Goal: Task Accomplishment & Management: Complete application form

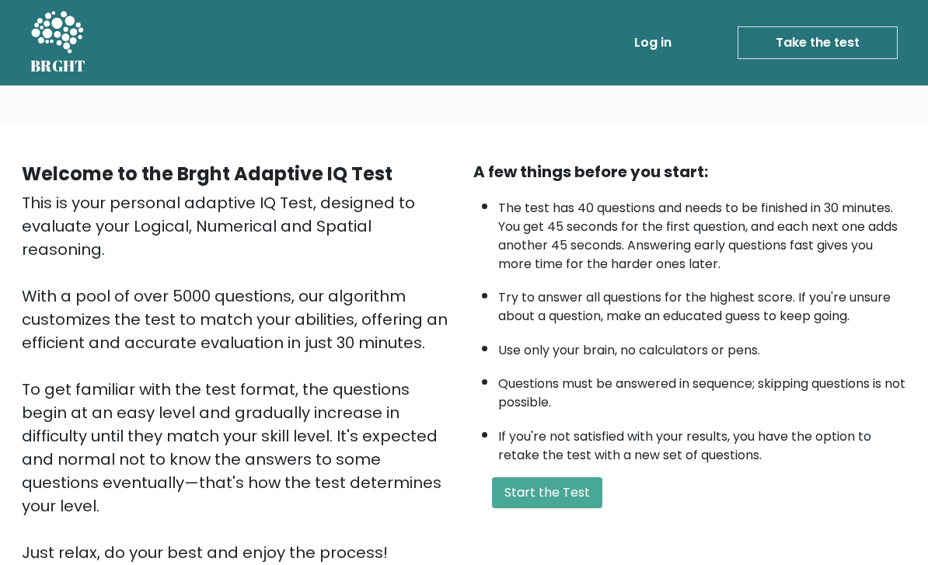
click at [535, 496] on div "A few things before you start: The test has 40 questions and needs to be finish…" at bounding box center [689, 362] width 451 height 404
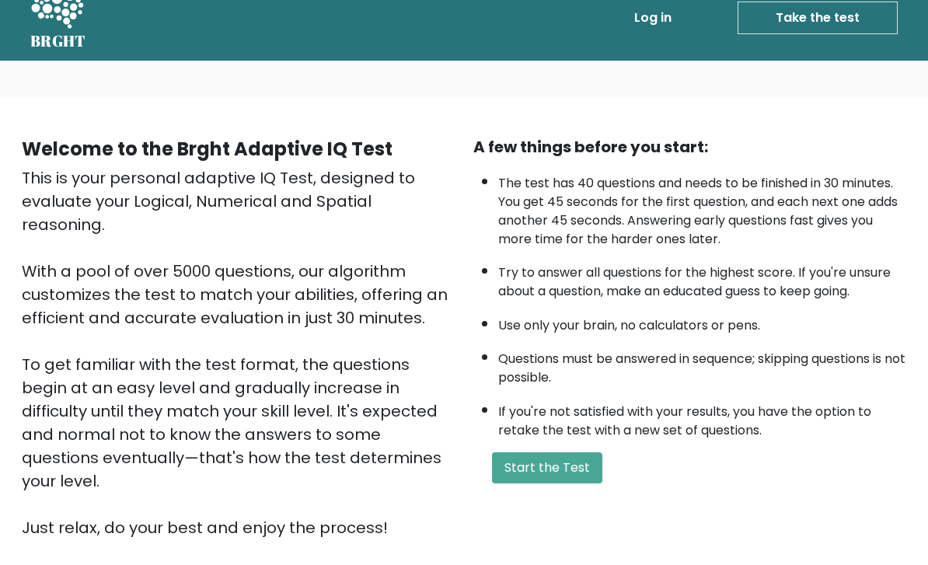
scroll to position [30, 0]
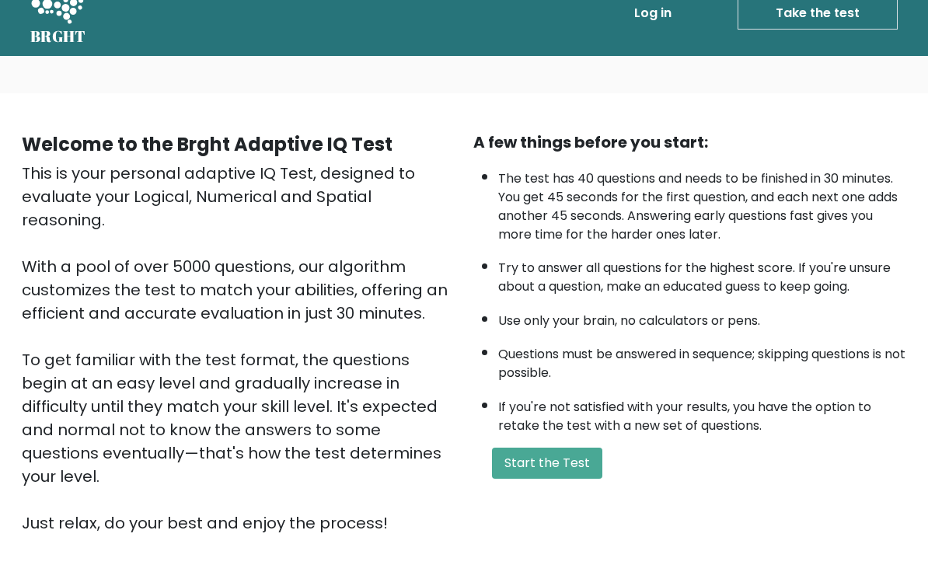
click at [520, 479] on button "Start the Test" at bounding box center [547, 463] width 110 height 31
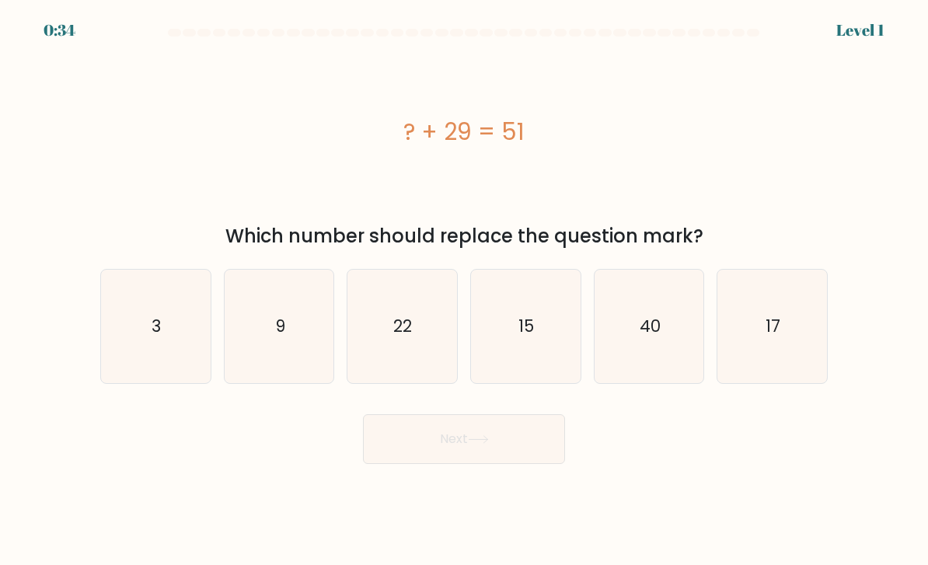
click at [430, 319] on icon "22" at bounding box center [402, 327] width 110 height 110
click at [464, 291] on input "c. 22" at bounding box center [464, 287] width 1 height 8
radio input "true"
click at [524, 461] on button "Next" at bounding box center [464, 439] width 202 height 50
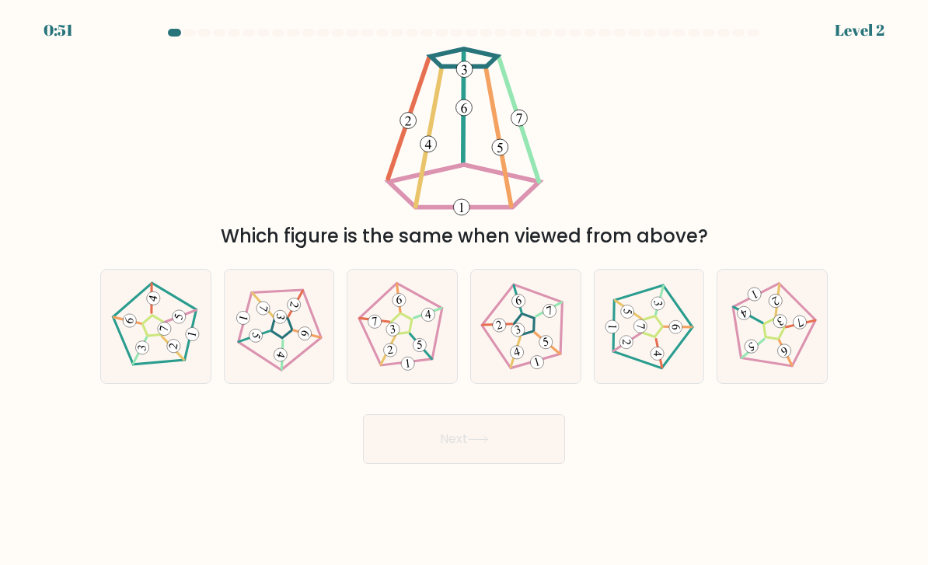
click at [531, 358] on icon at bounding box center [525, 326] width 91 height 91
click at [465, 291] on input "d." at bounding box center [464, 287] width 1 height 8
radio input "true"
click at [538, 448] on button "Next" at bounding box center [464, 439] width 202 height 50
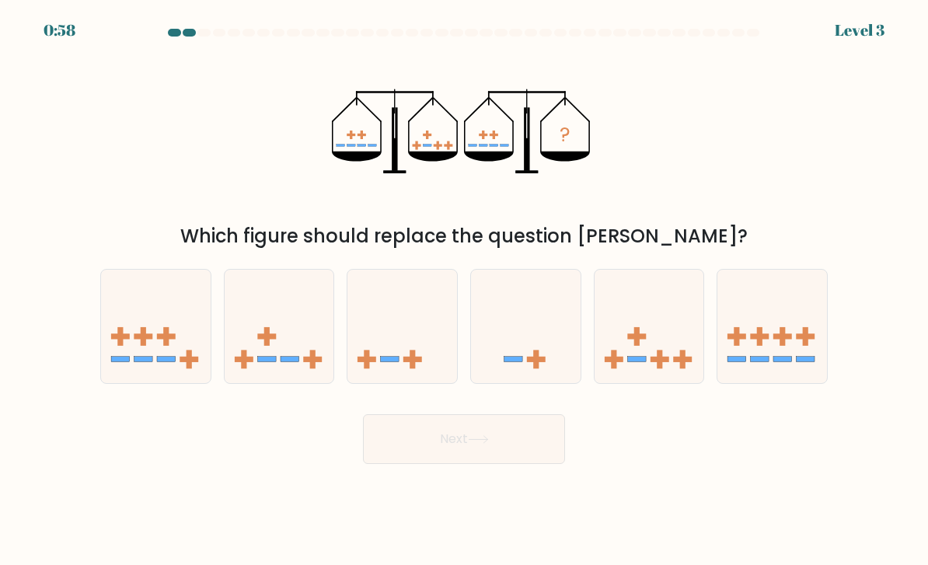
click at [653, 351] on icon at bounding box center [649, 326] width 110 height 91
click at [465, 291] on input "e." at bounding box center [464, 287] width 1 height 8
radio input "true"
click at [542, 452] on button "Next" at bounding box center [464, 439] width 202 height 50
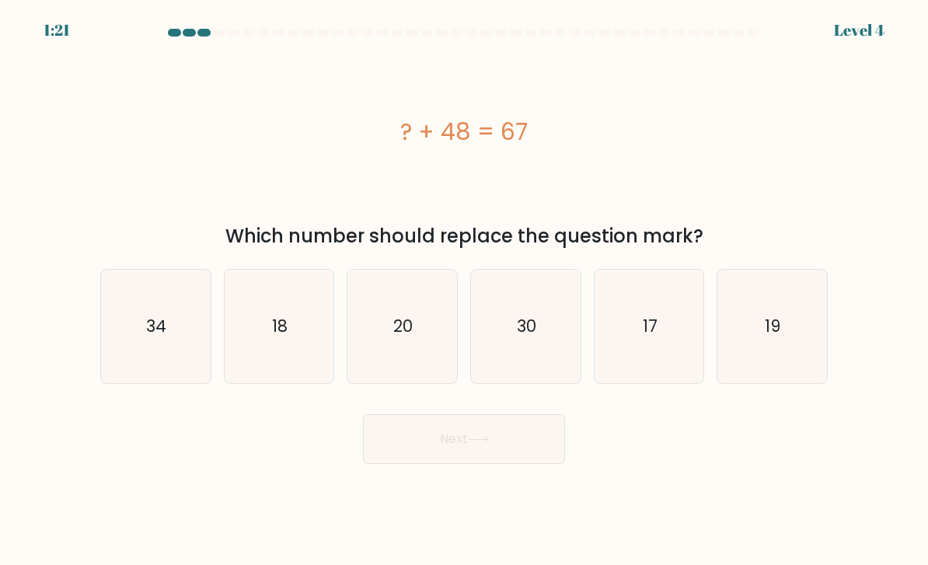
click at [761, 312] on icon "19" at bounding box center [772, 327] width 110 height 110
click at [465, 291] on input "f. 19" at bounding box center [464, 287] width 1 height 8
radio input "true"
click at [516, 445] on button "Next" at bounding box center [464, 439] width 202 height 50
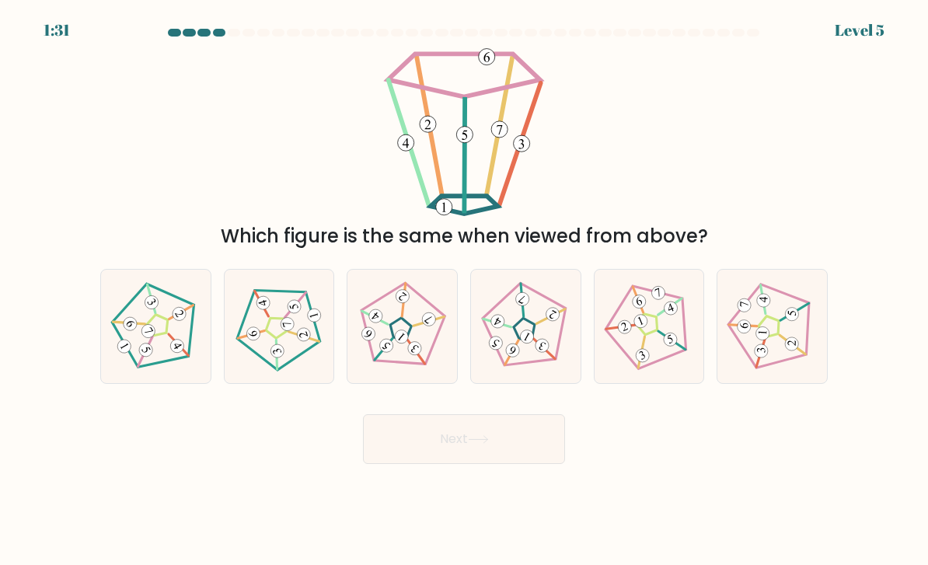
click at [391, 343] on 142 at bounding box center [399, 329] width 29 height 29
click at [464, 291] on input "c." at bounding box center [464, 287] width 1 height 8
radio input "true"
click at [500, 464] on button "Next" at bounding box center [464, 439] width 202 height 50
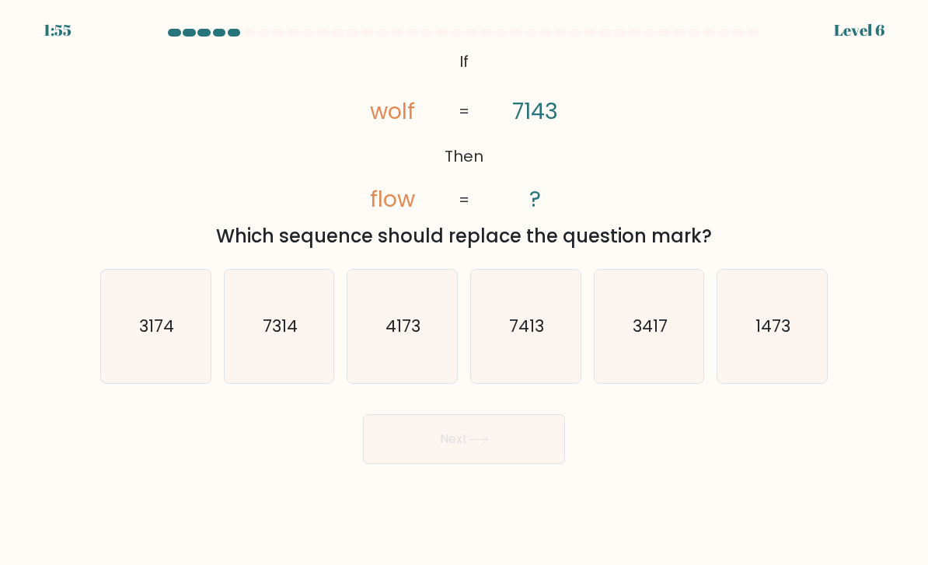
click at [664, 337] on text "3417" at bounding box center [649, 326] width 35 height 23
click at [465, 291] on input "e. 3417" at bounding box center [464, 287] width 1 height 8
radio input "true"
click at [514, 462] on button "Next" at bounding box center [464, 439] width 202 height 50
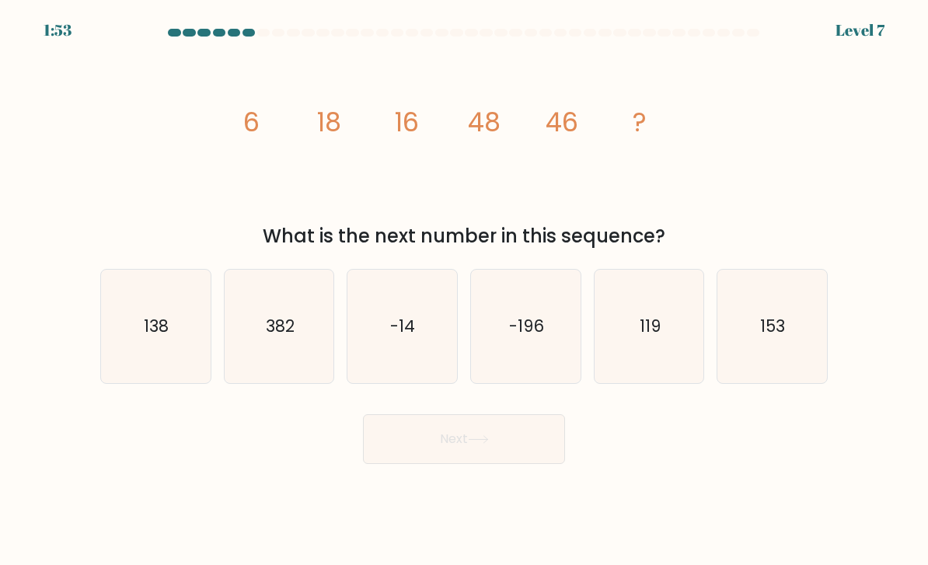
click at [535, 453] on button "Next" at bounding box center [464, 439] width 202 height 50
click at [732, 178] on div "image/svg+xml 6 18 16 48 46 ? What is the next number in this sequence?" at bounding box center [464, 149] width 746 height 204
click at [175, 316] on icon "138" at bounding box center [156, 327] width 110 height 110
click at [464, 291] on input "a. 138" at bounding box center [464, 287] width 1 height 8
radio input "true"
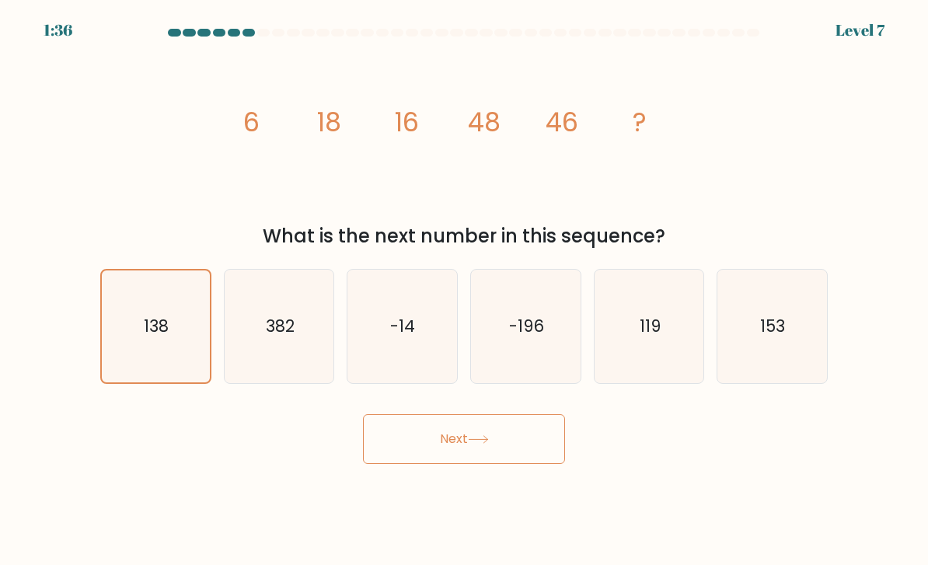
click at [406, 447] on button "Next" at bounding box center [464, 439] width 202 height 50
click at [424, 454] on button "Next" at bounding box center [464, 439] width 202 height 50
click at [432, 445] on button "Next" at bounding box center [464, 439] width 202 height 50
click at [159, 273] on icon "138" at bounding box center [156, 327] width 108 height 108
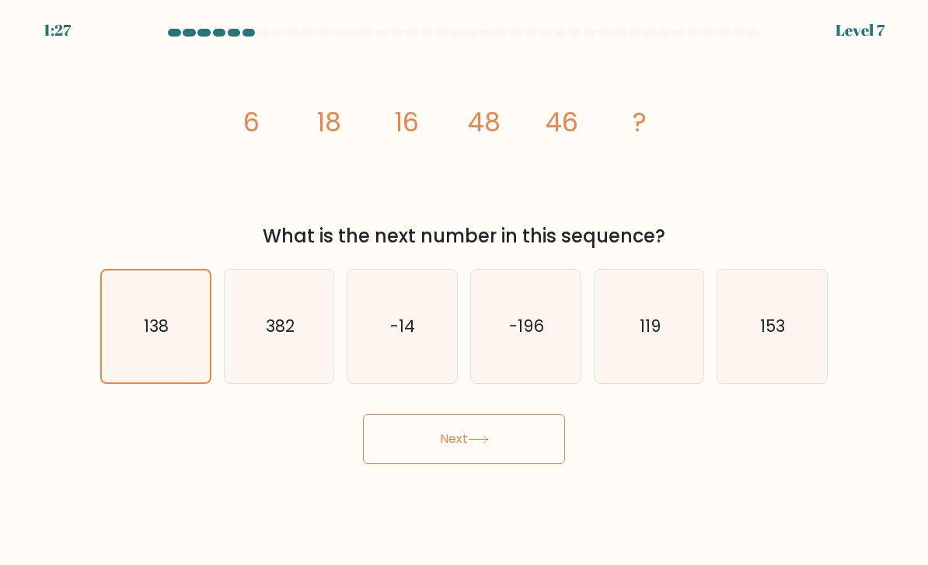
click at [464, 283] on input "a. 138" at bounding box center [464, 287] width 1 height 8
click at [436, 414] on button "Next" at bounding box center [464, 439] width 202 height 50
click at [448, 414] on button "Next" at bounding box center [464, 439] width 202 height 50
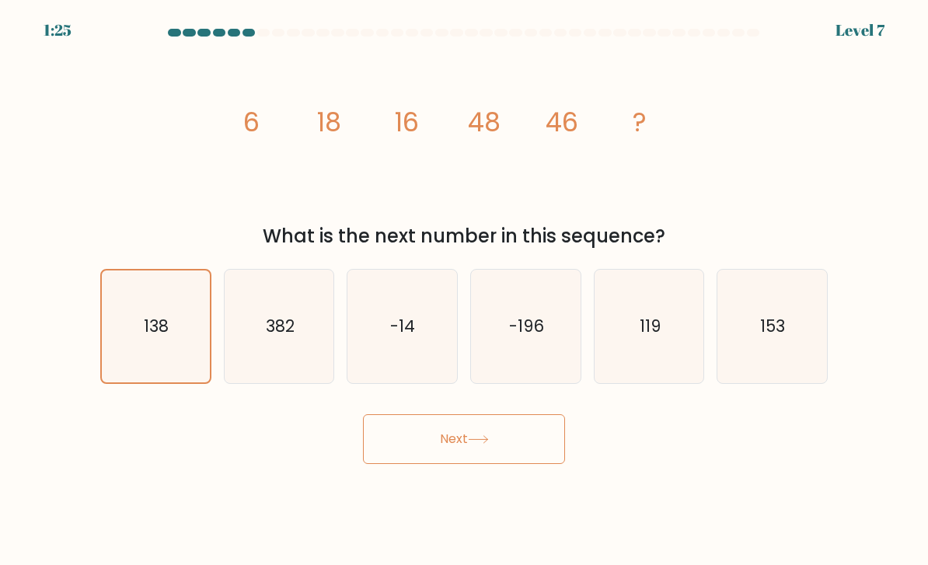
scroll to position [0, 0]
click at [486, 444] on icon at bounding box center [478, 439] width 21 height 9
click at [477, 435] on icon at bounding box center [478, 439] width 21 height 9
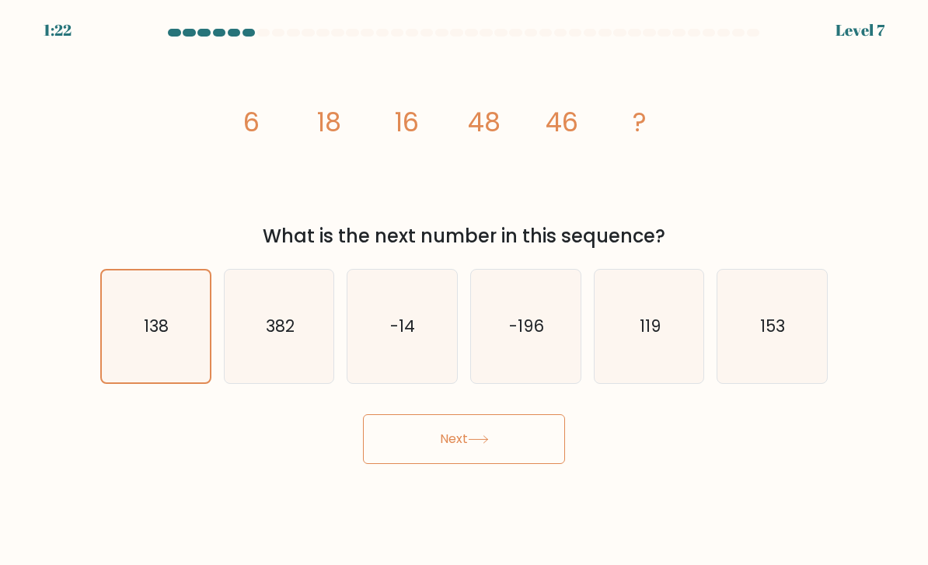
click at [476, 435] on icon at bounding box center [478, 439] width 21 height 9
click at [291, 337] on text "382" at bounding box center [280, 326] width 29 height 23
click at [464, 291] on input "b. 382" at bounding box center [464, 287] width 1 height 8
radio input "true"
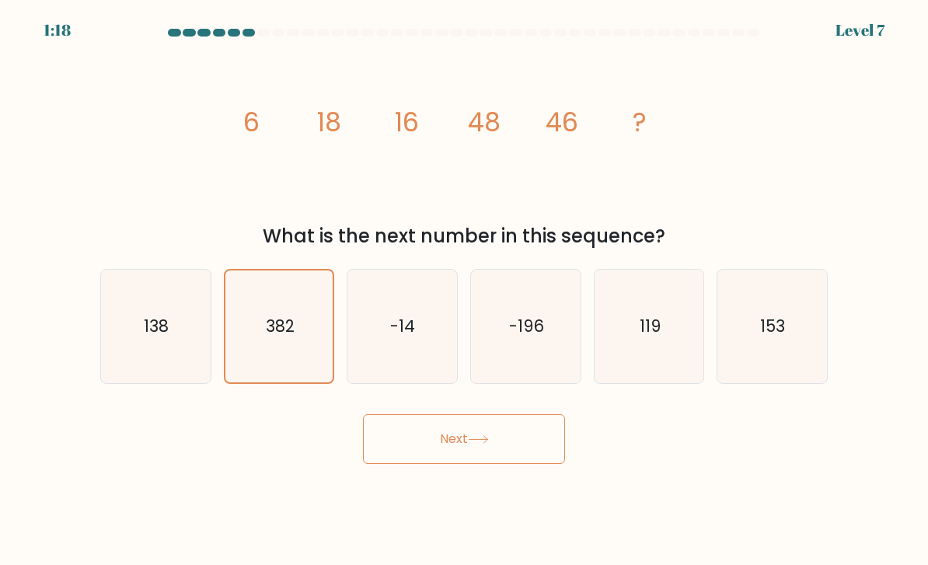
click at [626, 359] on icon "119" at bounding box center [649, 327] width 110 height 110
click at [465, 291] on input "e. 119" at bounding box center [464, 287] width 1 height 8
radio input "true"
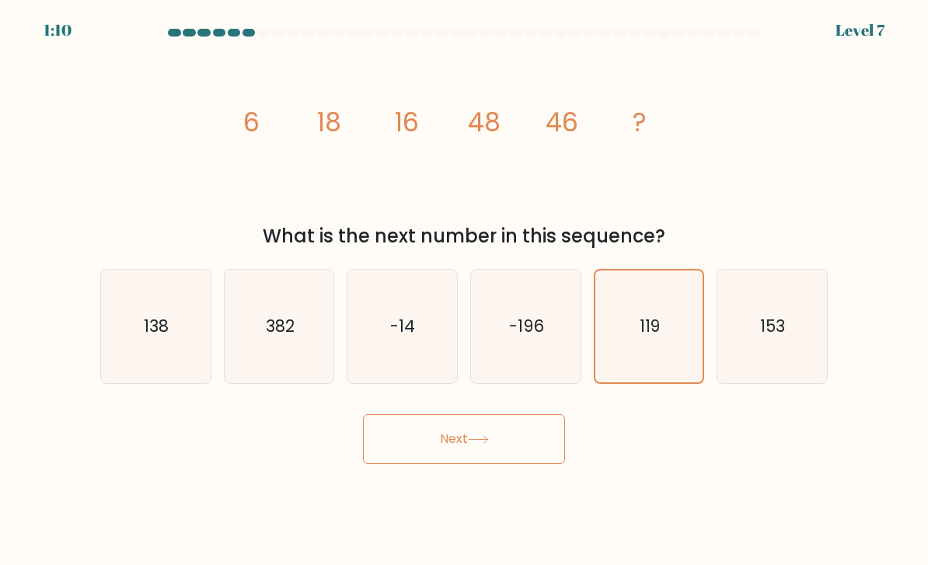
click at [753, 315] on icon "153" at bounding box center [772, 327] width 110 height 110
click at [465, 291] on input "f. 153" at bounding box center [464, 287] width 1 height 8
radio input "true"
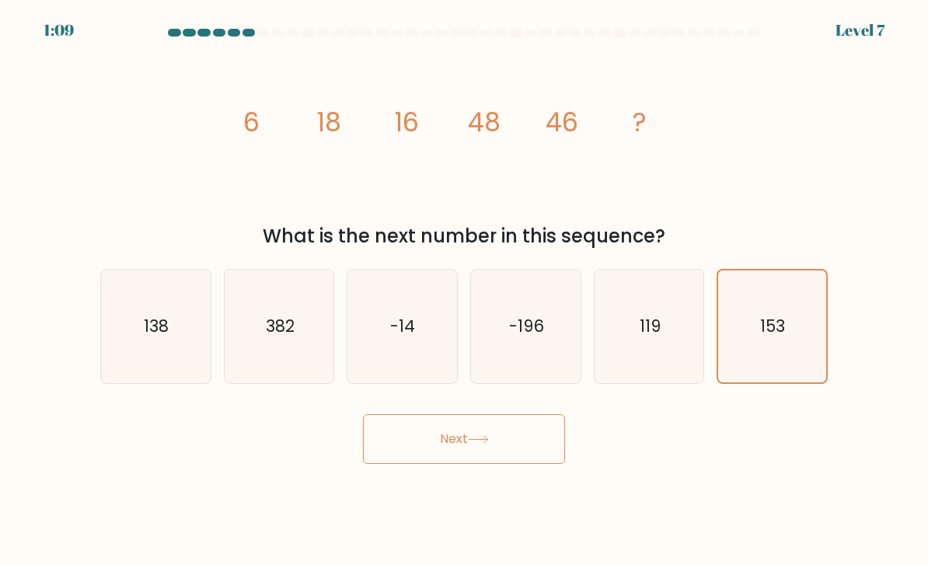
click at [177, 336] on icon "138" at bounding box center [156, 327] width 110 height 110
click at [464, 291] on input "a. 138" at bounding box center [464, 287] width 1 height 8
radio input "true"
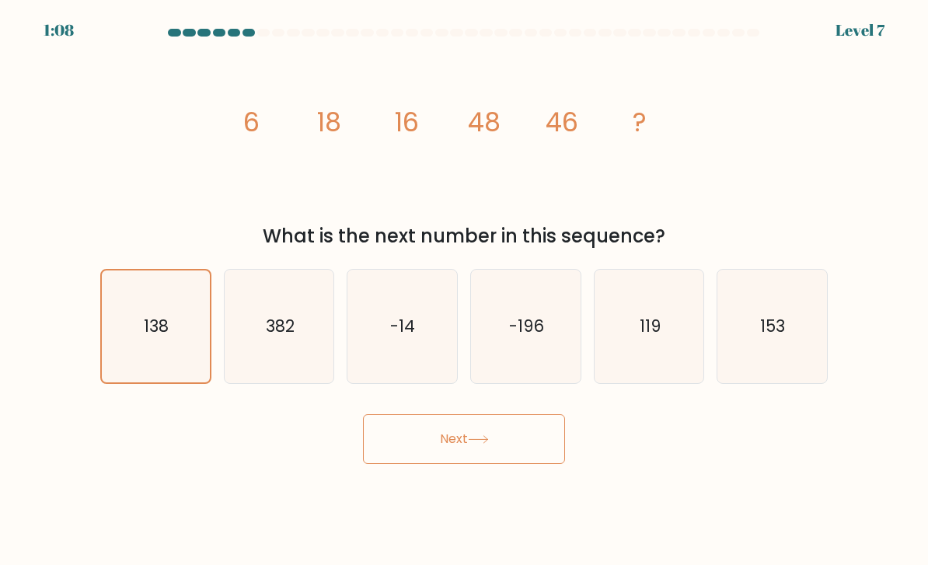
click at [507, 447] on button "Next" at bounding box center [464, 439] width 202 height 50
click at [480, 448] on button "Next" at bounding box center [464, 439] width 202 height 50
click at [309, 364] on icon "382" at bounding box center [280, 327] width 110 height 110
click at [464, 291] on input "b. 382" at bounding box center [464, 287] width 1 height 8
radio input "true"
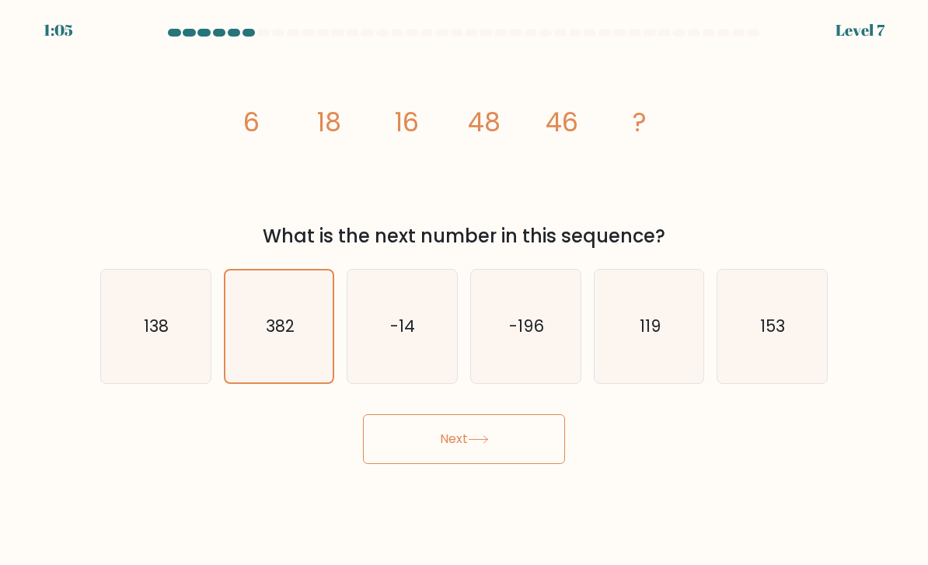
click at [472, 462] on button "Next" at bounding box center [464, 439] width 202 height 50
click at [504, 448] on button "Next" at bounding box center [464, 439] width 202 height 50
click at [645, 337] on text "119" at bounding box center [649, 326] width 21 height 23
click at [465, 291] on input "e. 119" at bounding box center [464, 287] width 1 height 8
radio input "true"
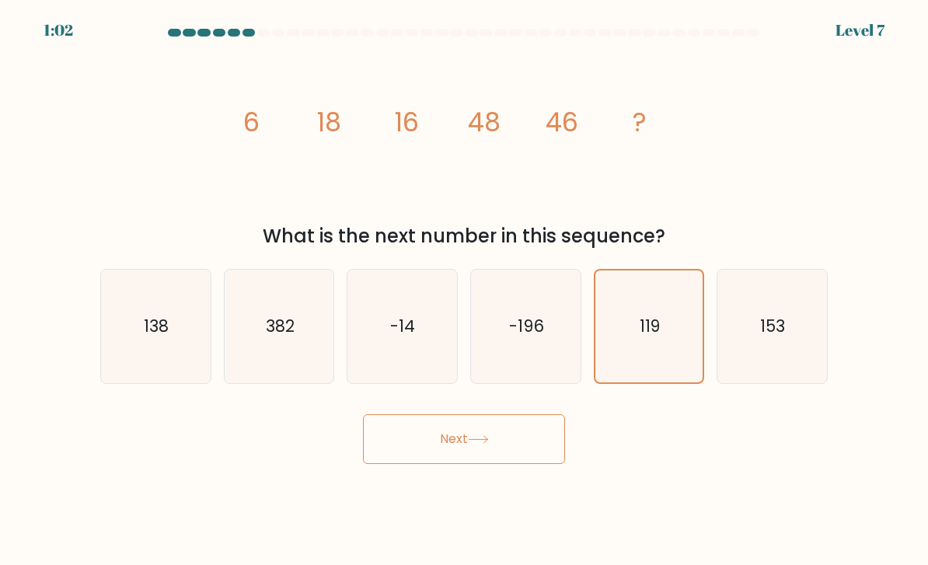
click at [523, 450] on button "Next" at bounding box center [464, 439] width 202 height 50
click at [759, 315] on icon "153" at bounding box center [772, 327] width 110 height 110
click at [465, 291] on input "f. 153" at bounding box center [464, 287] width 1 height 8
radio input "true"
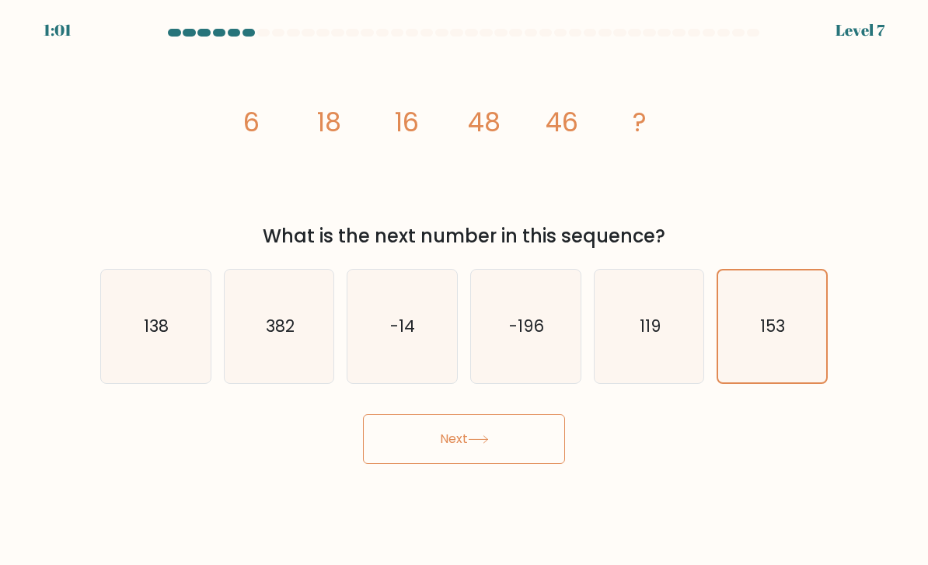
click at [510, 451] on button "Next" at bounding box center [464, 439] width 202 height 50
click at [524, 337] on text "-196" at bounding box center [526, 326] width 35 height 23
click at [465, 291] on input "d. -196" at bounding box center [464, 287] width 1 height 8
radio input "true"
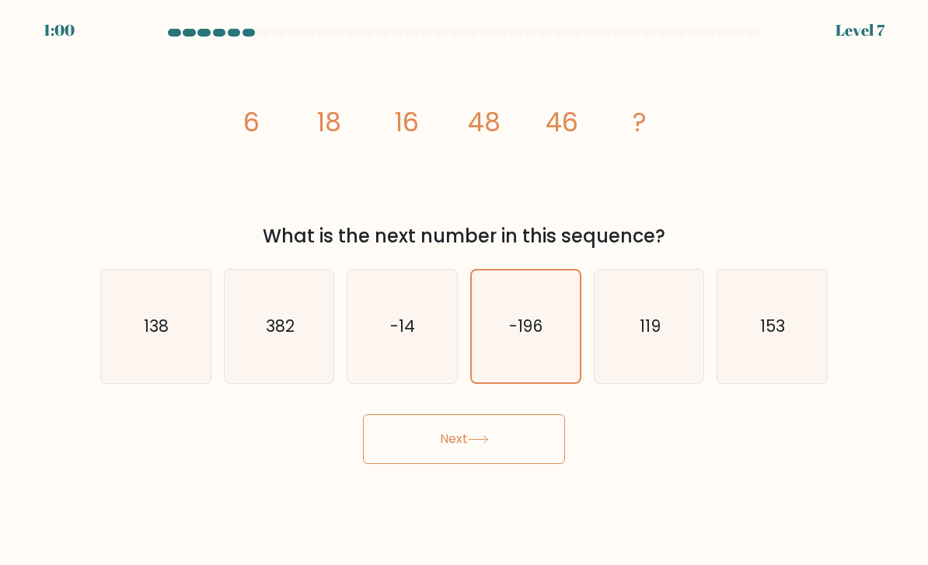
click at [490, 459] on button "Next" at bounding box center [464, 439] width 202 height 50
click at [423, 349] on icon "-14" at bounding box center [402, 327] width 110 height 110
click at [464, 291] on input "c. -14" at bounding box center [464, 287] width 1 height 8
radio input "true"
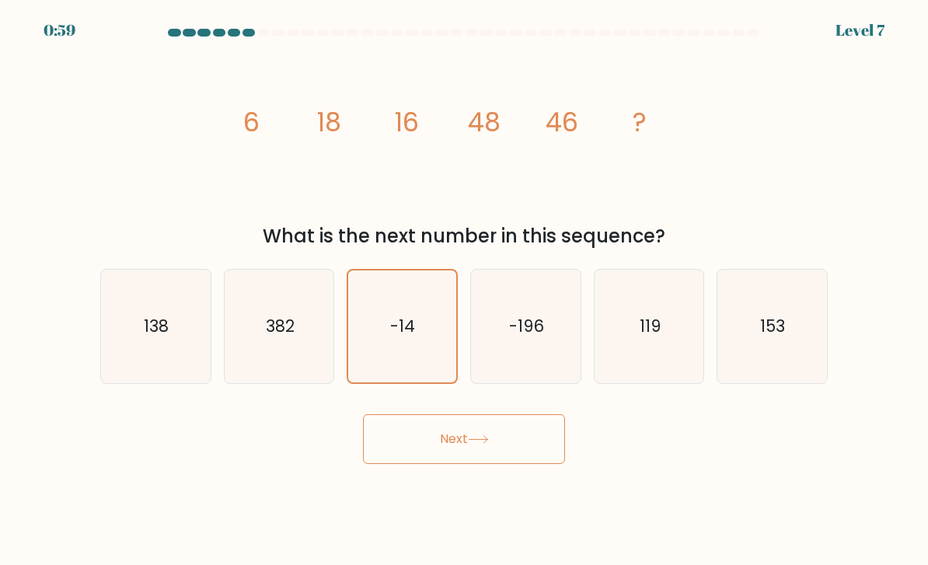
click at [468, 458] on button "Next" at bounding box center [464, 439] width 202 height 50
click at [172, 354] on icon "138" at bounding box center [156, 327] width 110 height 110
click at [464, 291] on input "a. 138" at bounding box center [464, 287] width 1 height 8
radio input "true"
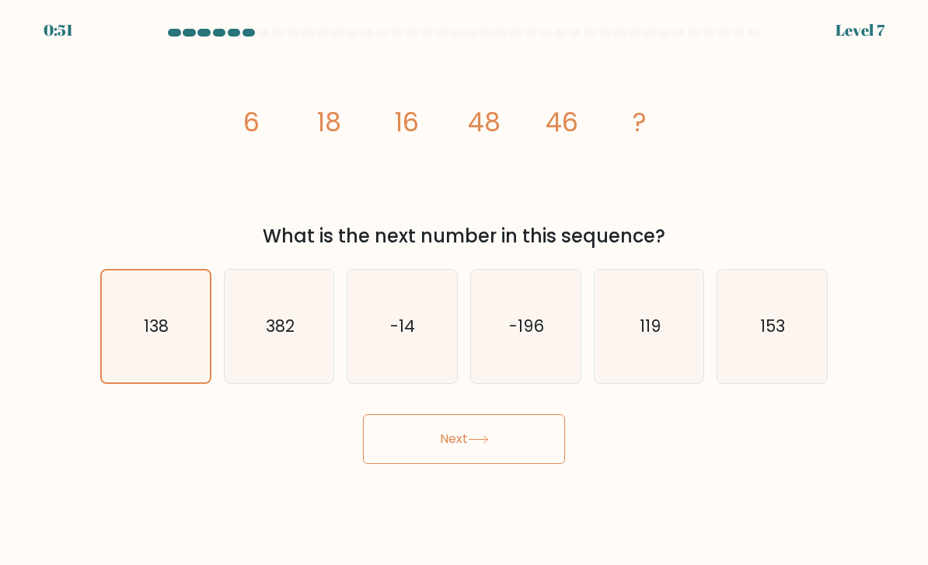
click at [177, 335] on icon "138" at bounding box center [156, 327] width 108 height 108
click at [464, 291] on input "a. 138" at bounding box center [464, 287] width 1 height 8
click at [200, 368] on icon "138" at bounding box center [156, 327] width 108 height 108
click at [464, 291] on input "a. 138" at bounding box center [464, 287] width 1 height 8
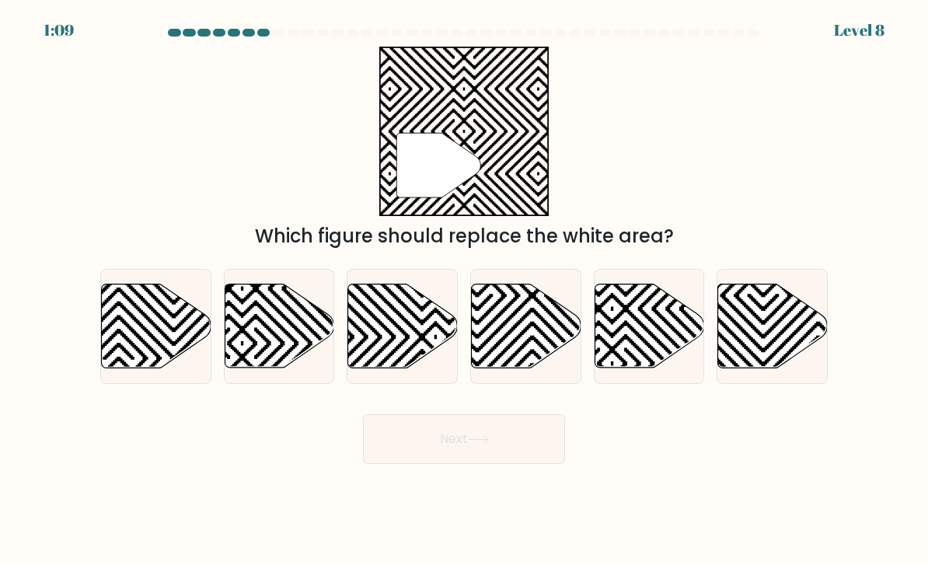
click at [385, 322] on icon at bounding box center [403, 326] width 110 height 84
click at [464, 291] on input "c." at bounding box center [464, 287] width 1 height 8
radio input "true"
click at [429, 458] on button "Next" at bounding box center [464, 439] width 202 height 50
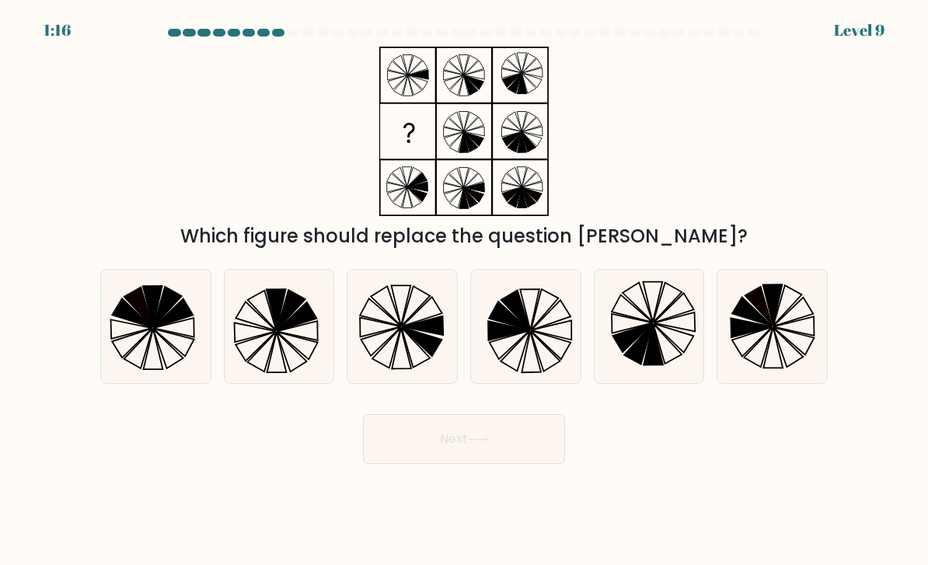
click at [409, 336] on icon at bounding box center [422, 325] width 41 height 19
click at [464, 291] on input "c." at bounding box center [464, 287] width 1 height 8
radio input "true"
click at [514, 446] on button "Next" at bounding box center [464, 439] width 202 height 50
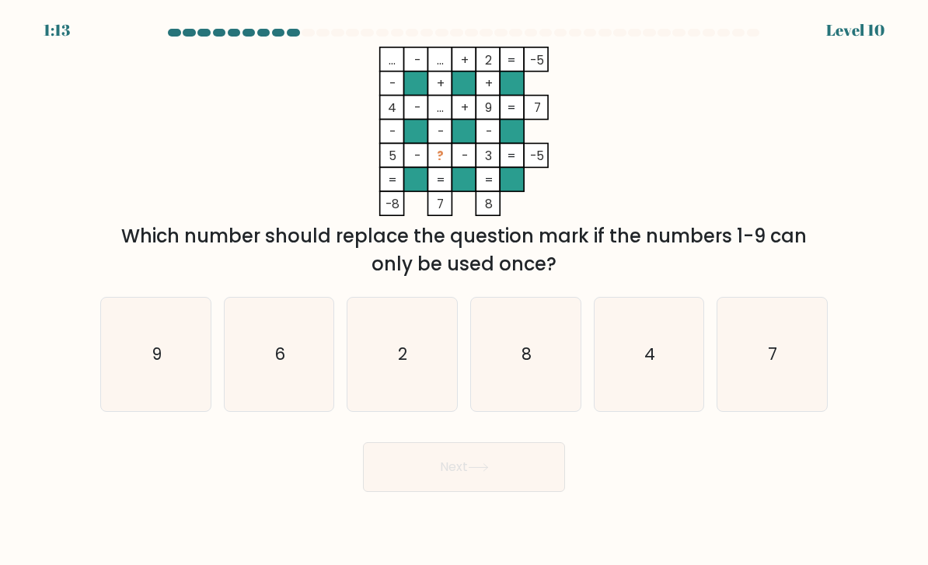
click at [410, 378] on icon "2" at bounding box center [402, 355] width 110 height 110
click at [464, 291] on input "c. 2" at bounding box center [464, 287] width 1 height 8
radio input "true"
click at [399, 486] on button "Next" at bounding box center [464, 467] width 202 height 50
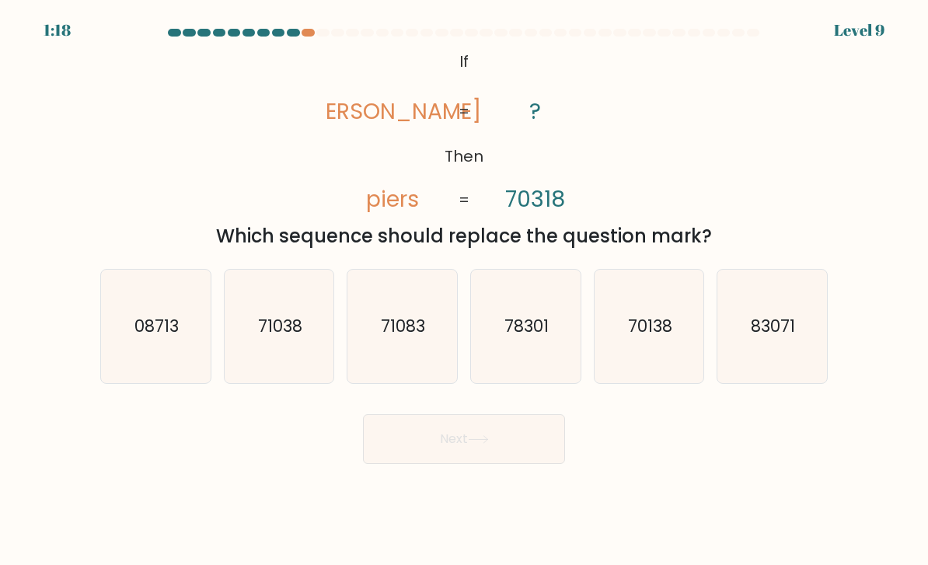
click at [315, 344] on icon "71038" at bounding box center [280, 327] width 110 height 110
click at [464, 291] on input "b. 71038" at bounding box center [464, 287] width 1 height 8
radio input "true"
click at [517, 448] on button "Next" at bounding box center [464, 439] width 202 height 50
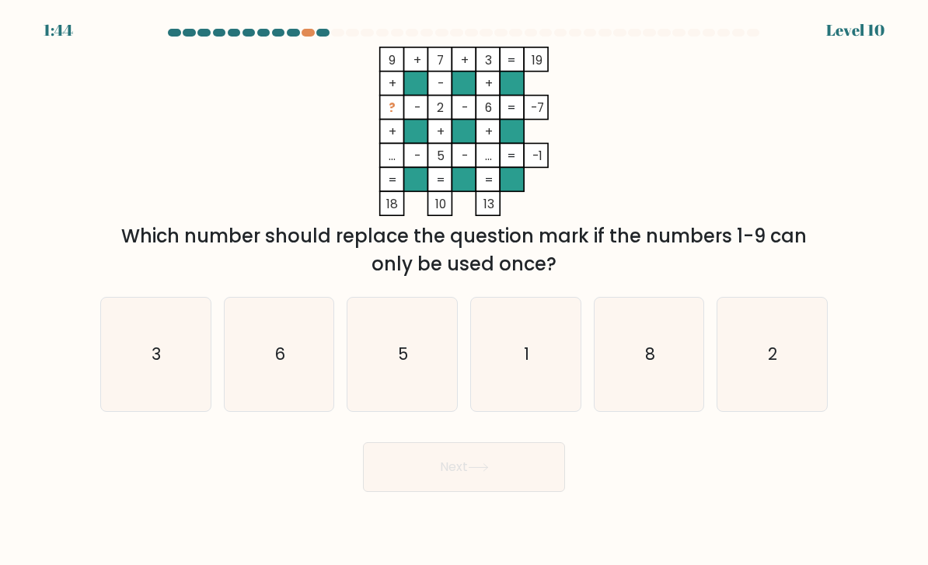
click at [539, 334] on icon "1" at bounding box center [526, 355] width 110 height 110
click at [465, 291] on input "d. 1" at bounding box center [464, 287] width 1 height 8
radio input "true"
click at [532, 477] on button "Next" at bounding box center [464, 467] width 202 height 50
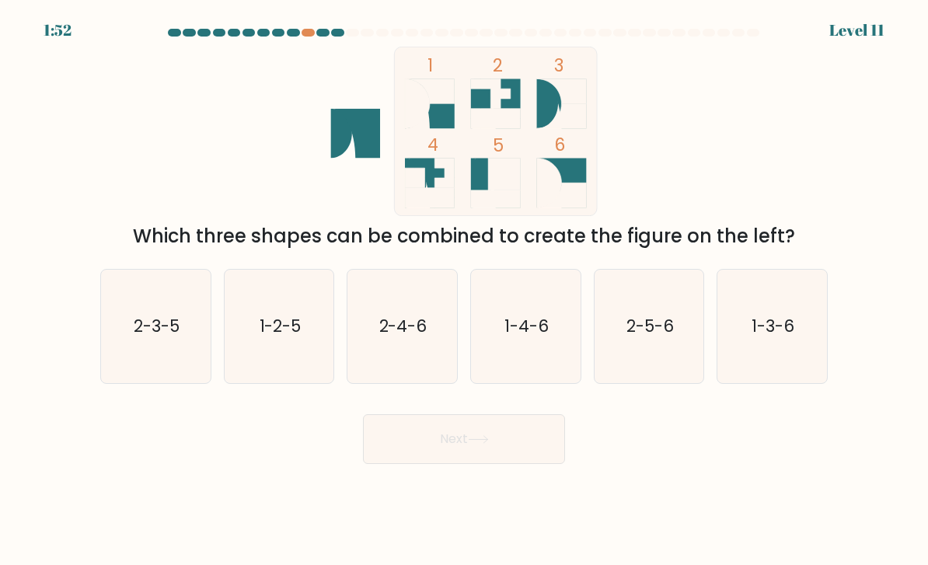
click at [288, 323] on icon "1-2-5" at bounding box center [280, 327] width 110 height 110
click at [464, 291] on input "b. 1-2-5" at bounding box center [464, 287] width 1 height 8
radio input "true"
click at [480, 443] on button "Next" at bounding box center [464, 439] width 202 height 50
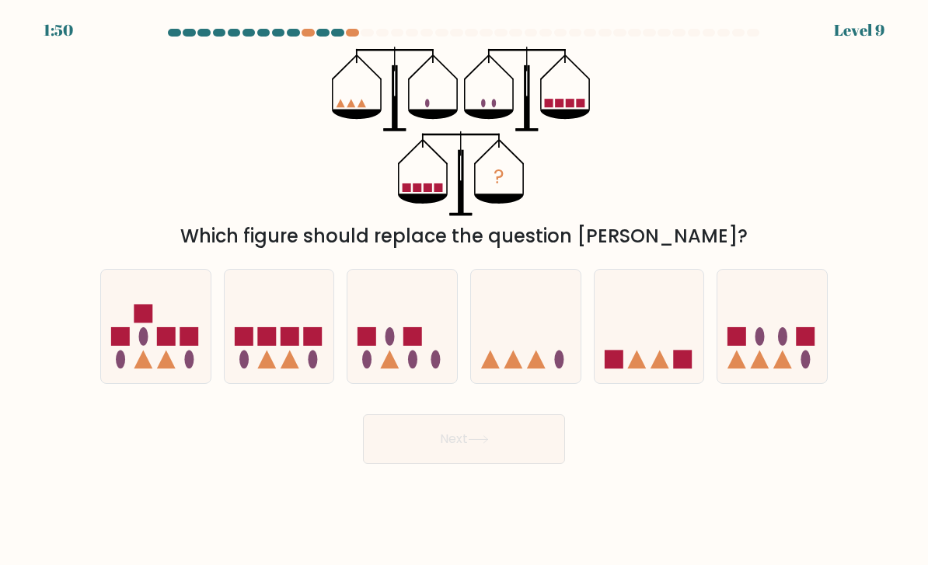
click at [527, 352] on icon at bounding box center [526, 326] width 110 height 91
click at [465, 291] on input "d." at bounding box center [464, 287] width 1 height 8
radio input "true"
click at [487, 443] on icon at bounding box center [478, 439] width 19 height 7
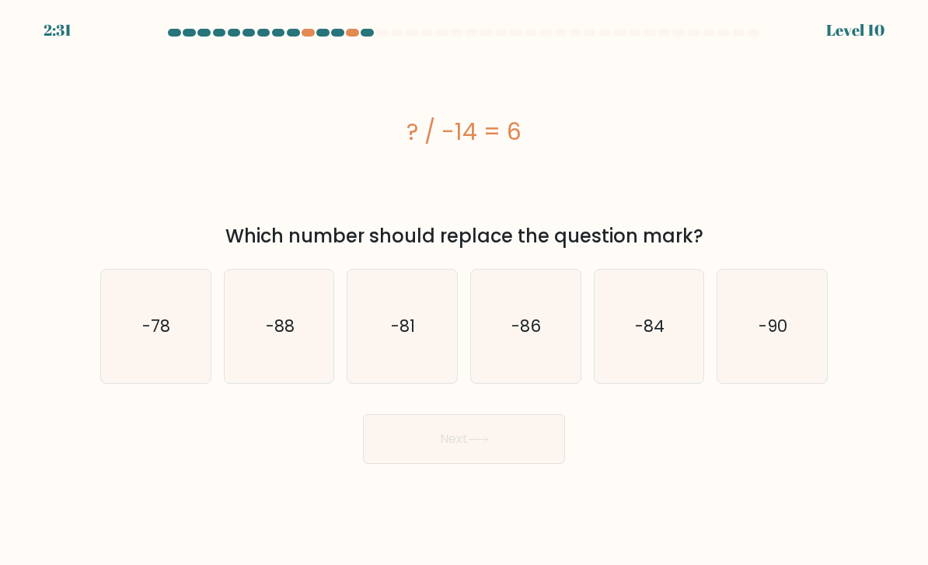
click at [350, 29] on div at bounding box center [352, 33] width 13 height 8
click at [352, 30] on div at bounding box center [352, 33] width 13 height 8
click at [649, 354] on icon "-84" at bounding box center [649, 327] width 110 height 110
click at [465, 291] on input "e. -84" at bounding box center [464, 287] width 1 height 8
radio input "true"
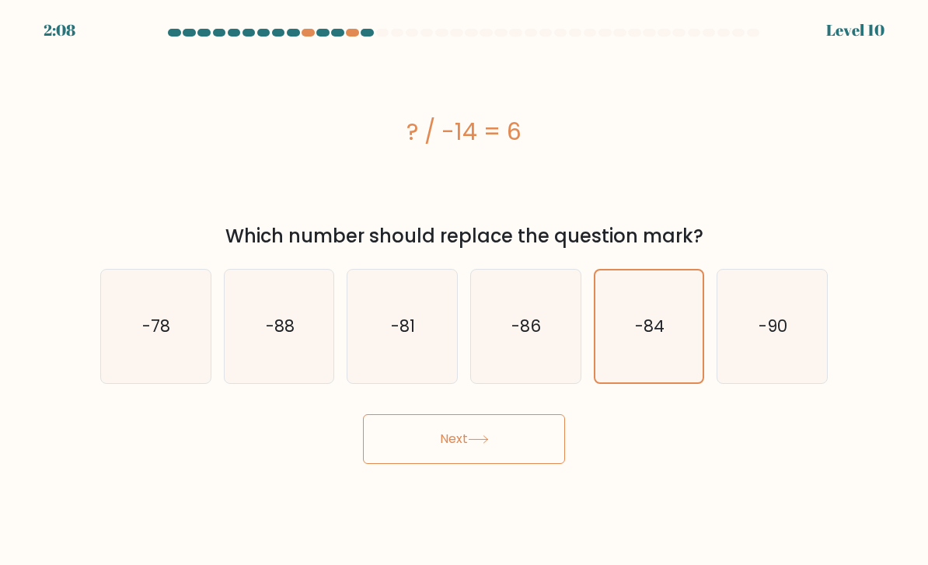
click at [531, 454] on button "Next" at bounding box center [464, 439] width 202 height 50
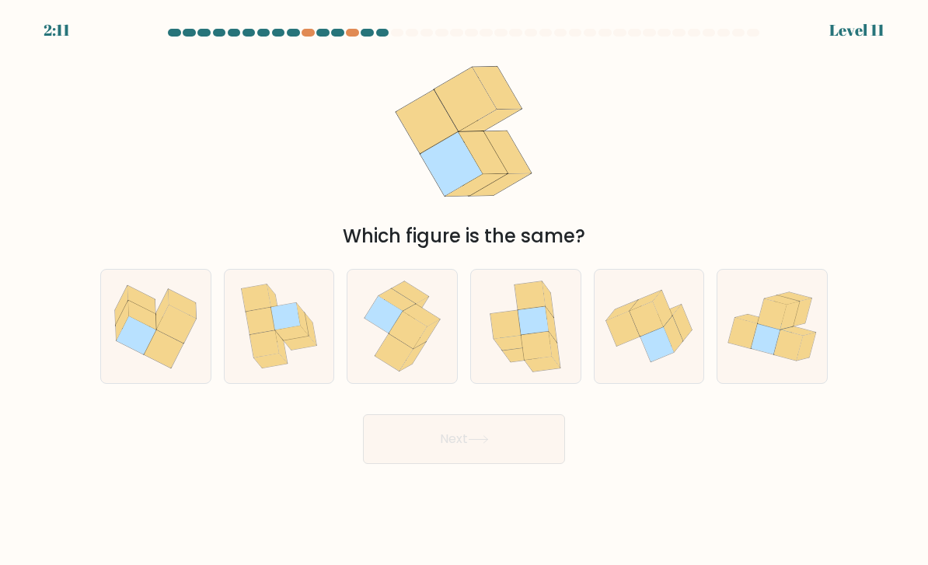
click at [399, 344] on icon at bounding box center [408, 330] width 38 height 37
click at [464, 291] on input "c." at bounding box center [464, 287] width 1 height 8
radio input "true"
click at [624, 347] on icon at bounding box center [622, 329] width 33 height 35
click at [465, 291] on input "e." at bounding box center [464, 287] width 1 height 8
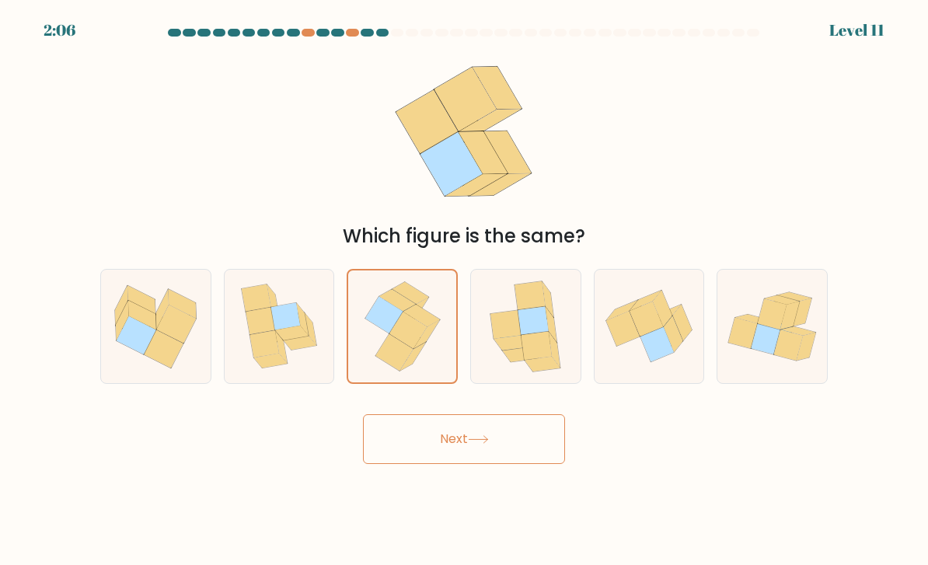
radio input "true"
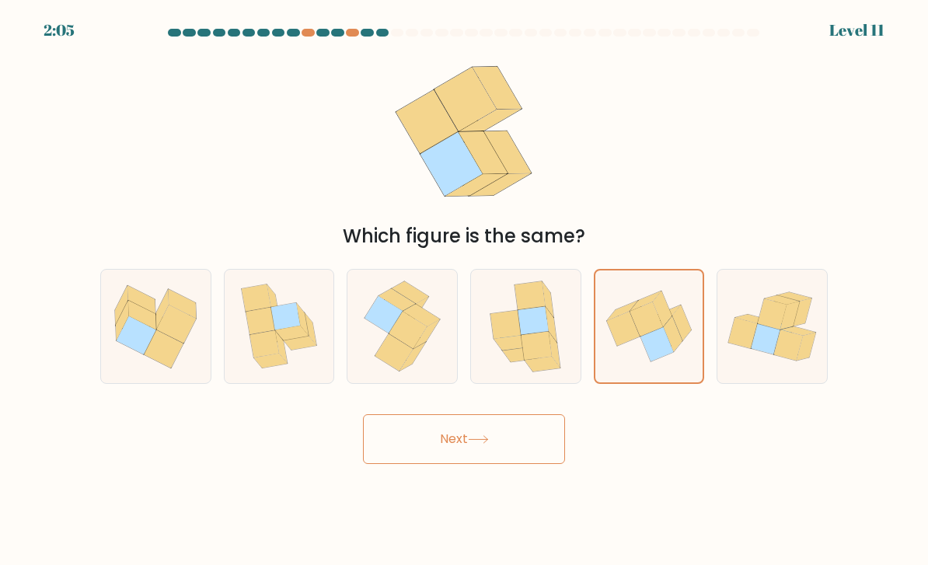
click at [515, 455] on button "Next" at bounding box center [464, 439] width 202 height 50
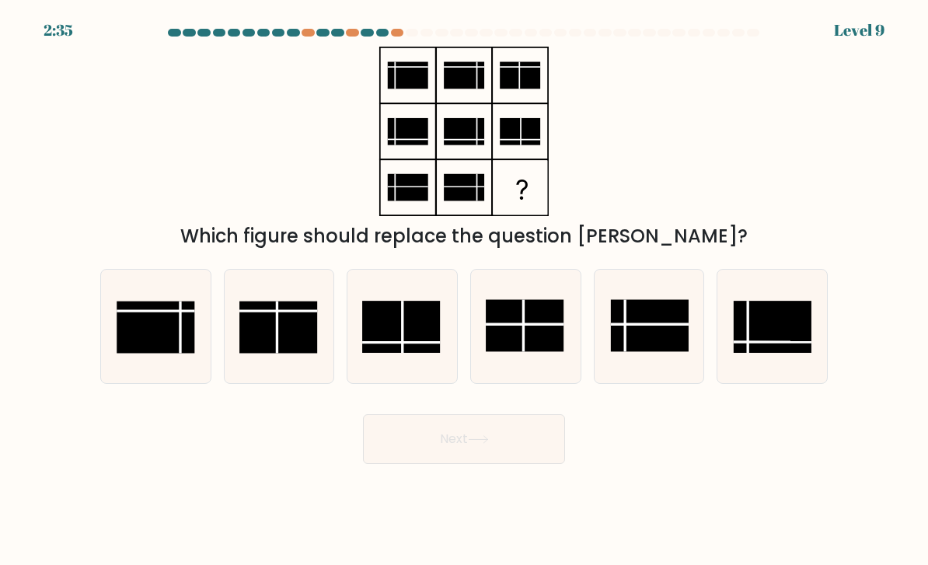
click at [524, 337] on line at bounding box center [524, 325] width 0 height 52
click at [465, 291] on input "d." at bounding box center [464, 287] width 1 height 8
radio input "true"
click at [445, 464] on button "Next" at bounding box center [464, 439] width 202 height 50
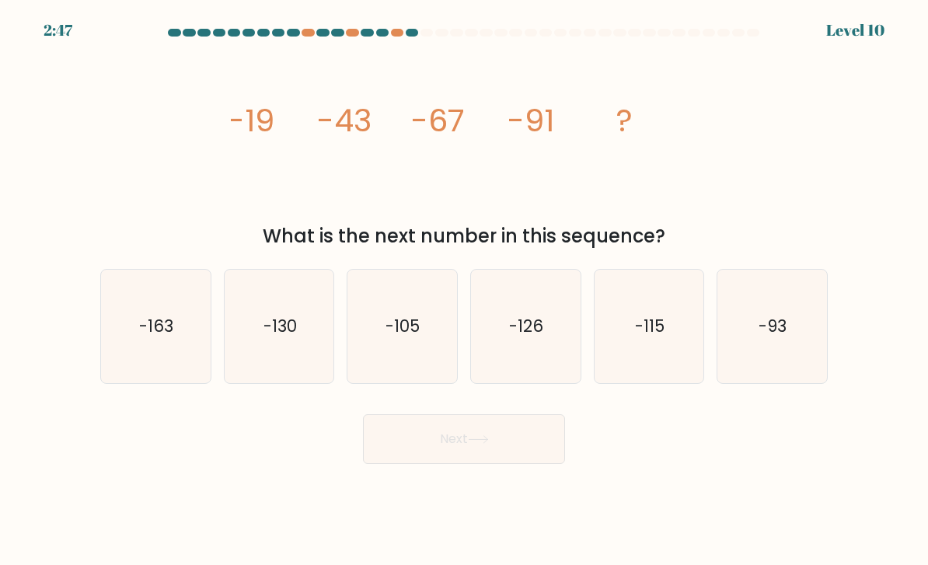
click at [653, 332] on text "-115" at bounding box center [650, 326] width 30 height 23
click at [465, 291] on input "e. -115" at bounding box center [464, 287] width 1 height 8
radio input "true"
click at [503, 451] on button "Next" at bounding box center [464, 439] width 202 height 50
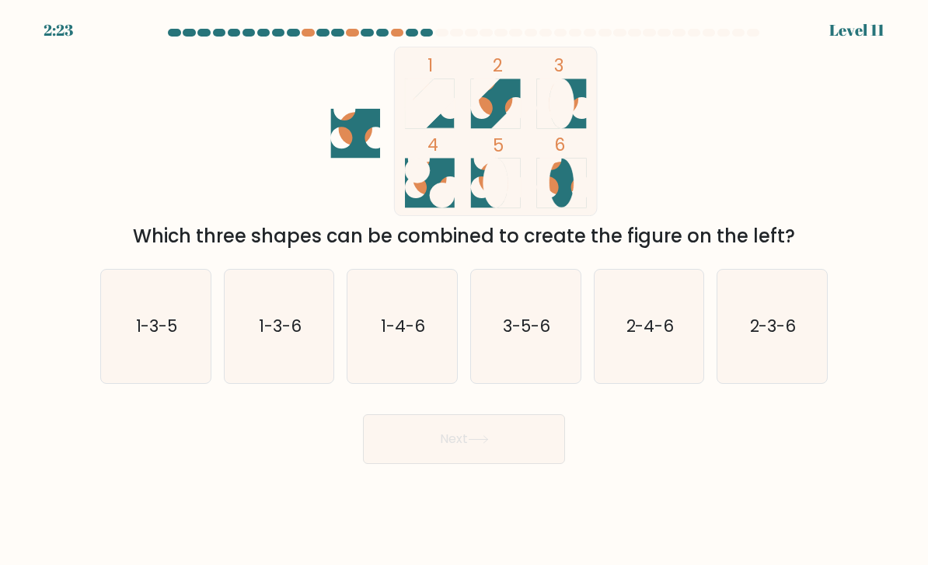
click at [552, 366] on icon "3-5-6" at bounding box center [526, 327] width 110 height 110
click at [465, 291] on input "d. 3-5-6" at bounding box center [464, 287] width 1 height 8
radio input "true"
click at [487, 443] on icon at bounding box center [478, 439] width 19 height 7
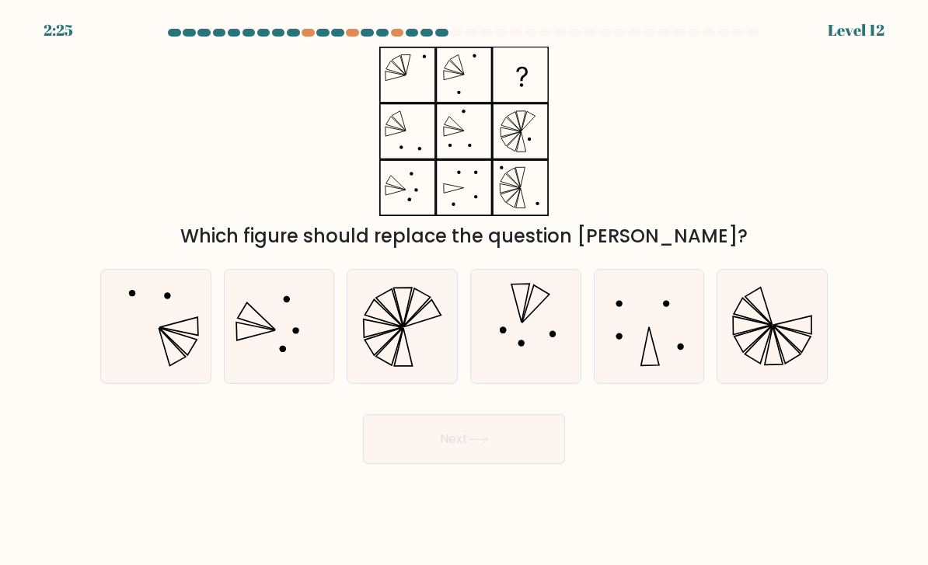
click at [424, 336] on icon at bounding box center [402, 327] width 110 height 110
click at [464, 291] on input "c." at bounding box center [464, 287] width 1 height 8
radio input "true"
click at [542, 464] on button "Next" at bounding box center [464, 439] width 202 height 50
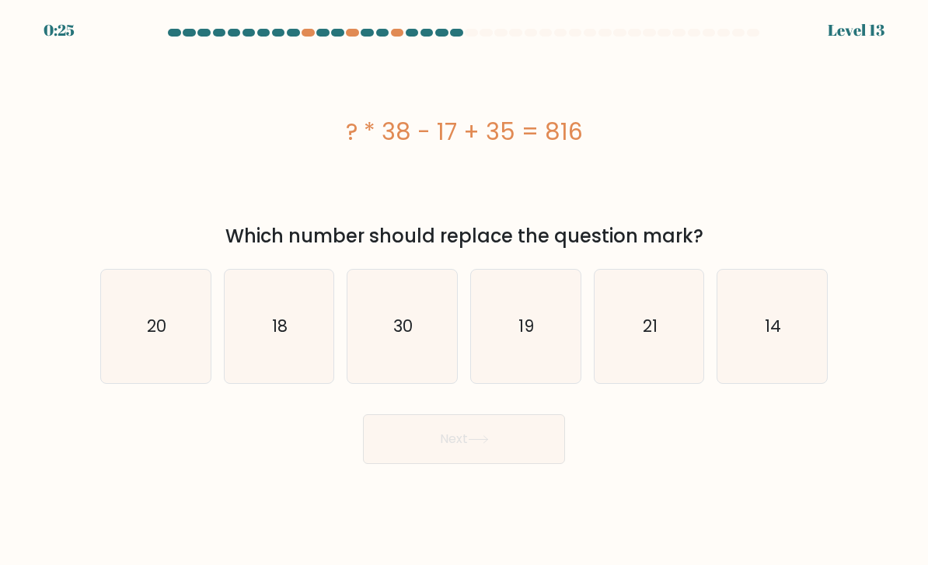
click at [427, 331] on icon "30" at bounding box center [402, 327] width 110 height 110
click at [464, 291] on input "c. 30" at bounding box center [464, 287] width 1 height 8
radio input "true"
click at [472, 441] on button "Next" at bounding box center [464, 439] width 202 height 50
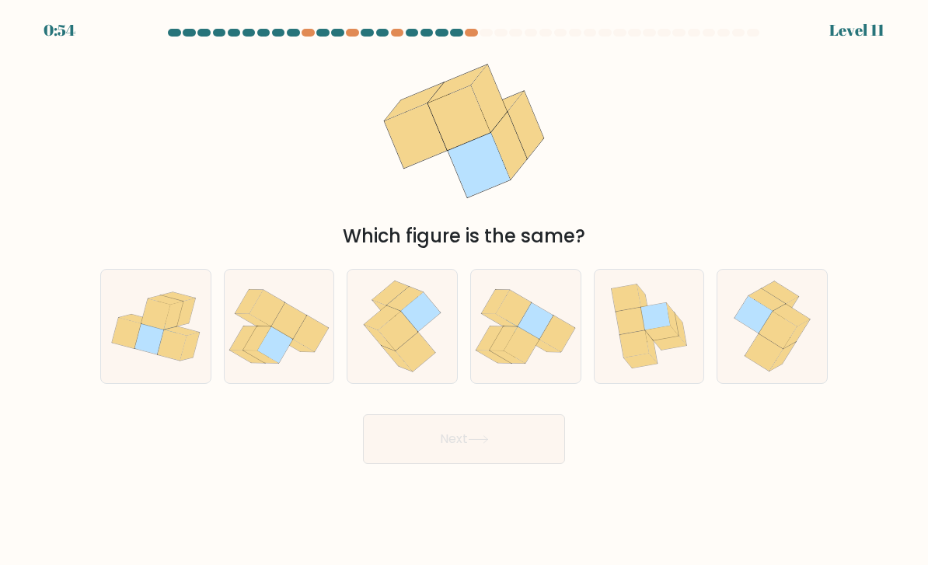
click at [774, 339] on icon at bounding box center [777, 330] width 38 height 37
click at [465, 291] on input "f." at bounding box center [464, 287] width 1 height 8
radio input "true"
click at [432, 361] on icon at bounding box center [402, 326] width 91 height 113
click at [464, 291] on input "c." at bounding box center [464, 287] width 1 height 8
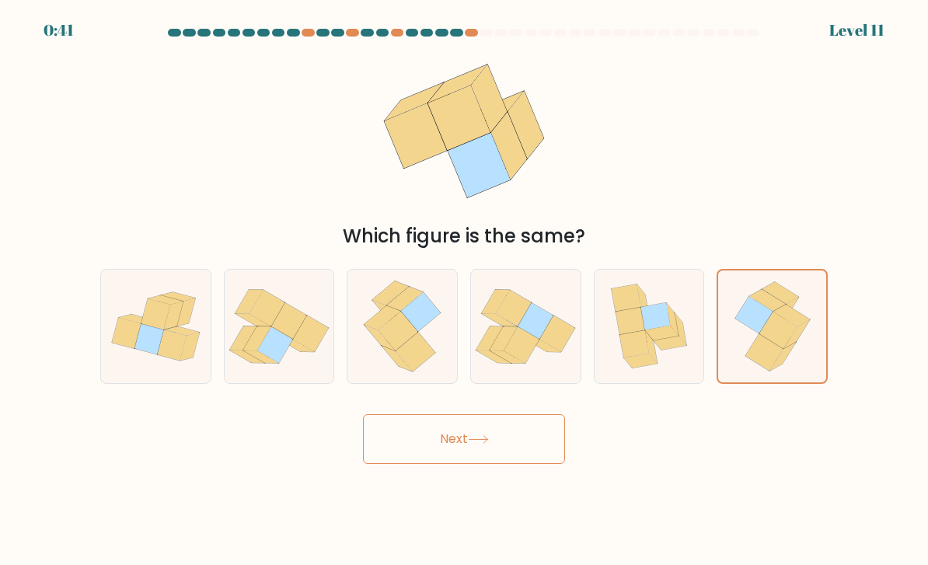
radio input "true"
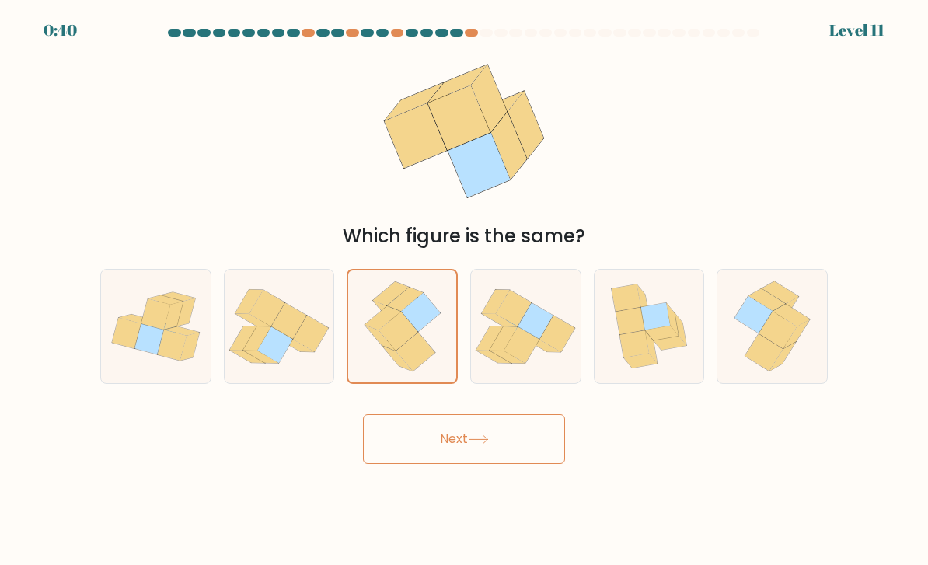
click at [466, 461] on button "Next" at bounding box center [464, 439] width 202 height 50
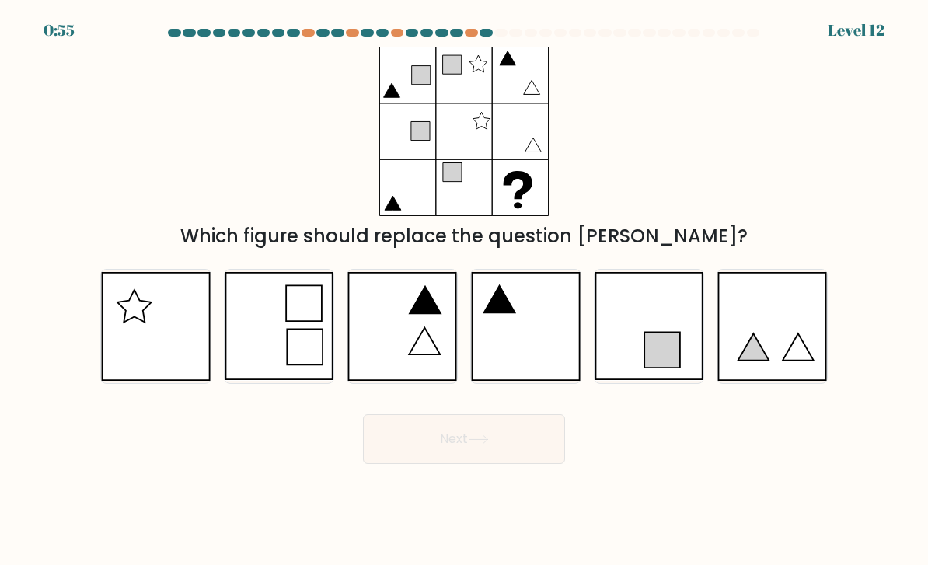
click at [531, 337] on icon at bounding box center [526, 326] width 110 height 109
click at [465, 291] on input "d." at bounding box center [464, 287] width 1 height 8
radio input "true"
click at [478, 459] on button "Next" at bounding box center [464, 439] width 202 height 50
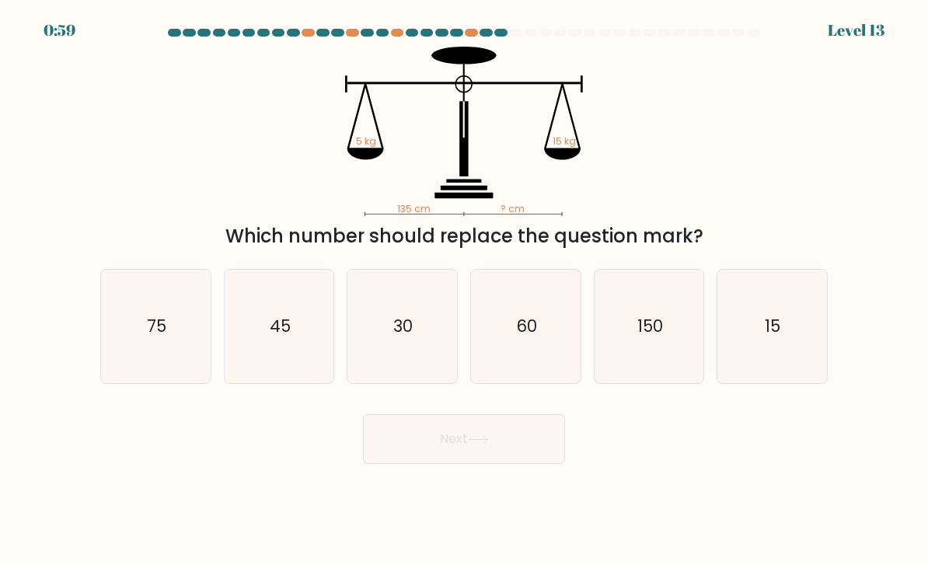
click at [296, 378] on icon "45" at bounding box center [280, 327] width 110 height 110
click at [464, 291] on input "b. 45" at bounding box center [464, 287] width 1 height 8
radio input "true"
click at [449, 464] on button "Next" at bounding box center [464, 439] width 202 height 50
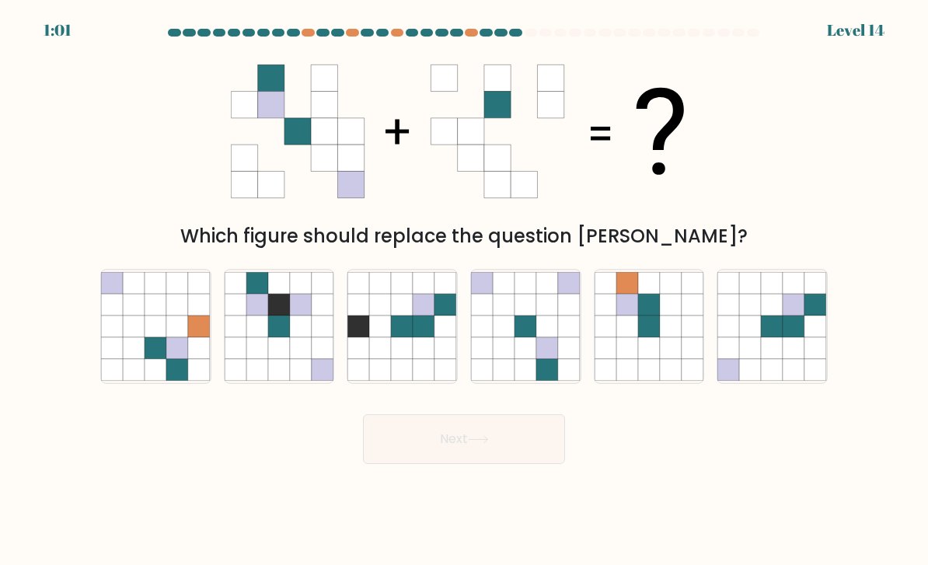
click at [301, 337] on icon at bounding box center [301, 326] width 22 height 22
click at [464, 291] on input "b." at bounding box center [464, 287] width 1 height 8
radio input "true"
click at [397, 455] on button "Next" at bounding box center [464, 439] width 202 height 50
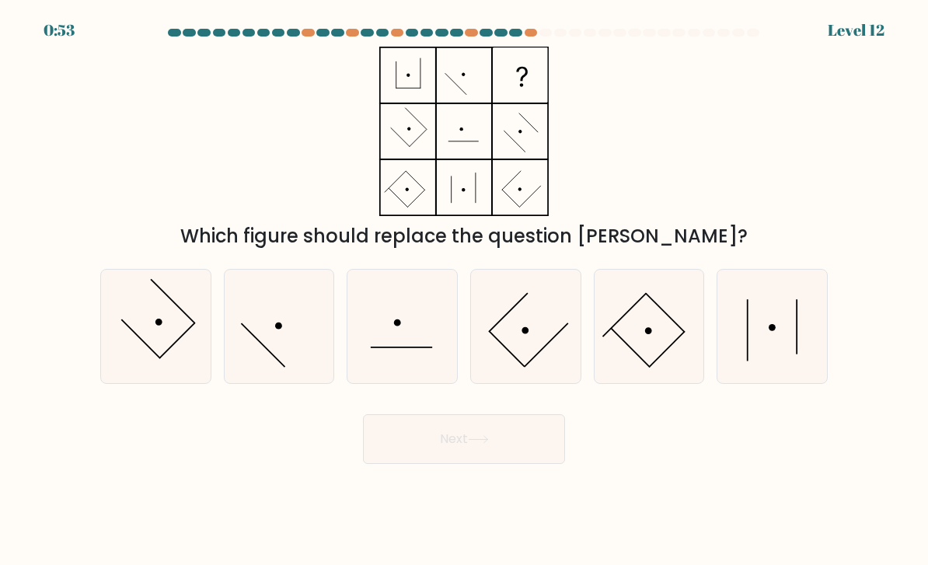
click at [782, 340] on icon at bounding box center [772, 327] width 110 height 110
click at [465, 291] on input "f." at bounding box center [464, 287] width 1 height 8
radio input "true"
click at [497, 443] on button "Next" at bounding box center [464, 439] width 202 height 50
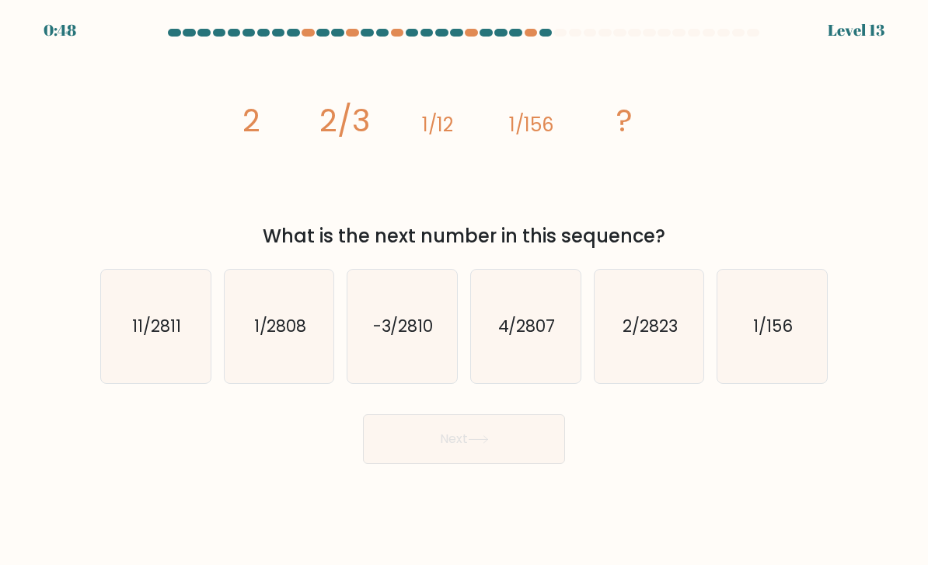
click at [309, 376] on icon "1/2808" at bounding box center [280, 327] width 110 height 110
click at [464, 291] on input "b. 1/2808" at bounding box center [464, 287] width 1 height 8
radio input "true"
click at [442, 464] on button "Next" at bounding box center [464, 439] width 202 height 50
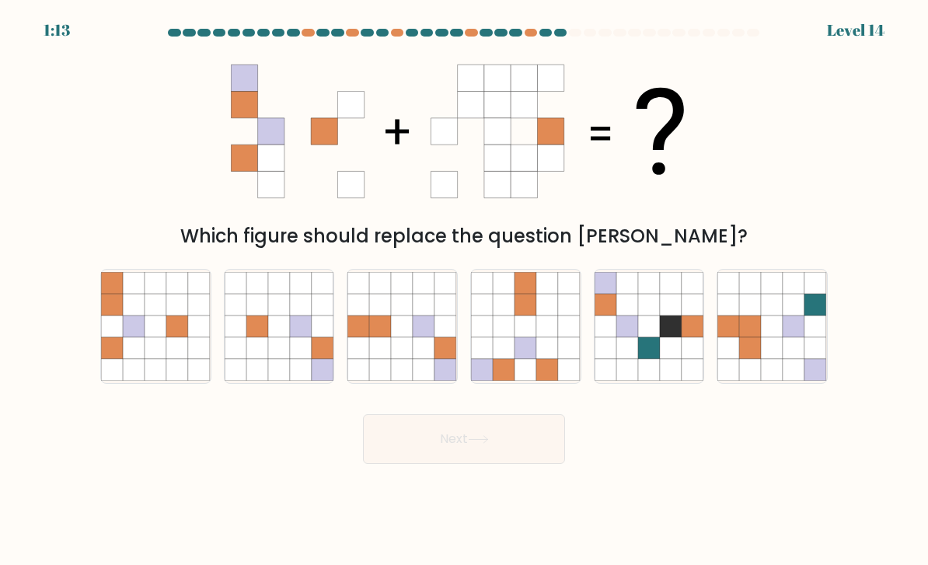
click at [493, 453] on button "Next" at bounding box center [464, 439] width 202 height 50
click at [640, 337] on icon at bounding box center [649, 326] width 22 height 22
click at [465, 291] on input "e." at bounding box center [464, 287] width 1 height 8
radio input "true"
click at [512, 446] on button "Next" at bounding box center [464, 439] width 202 height 50
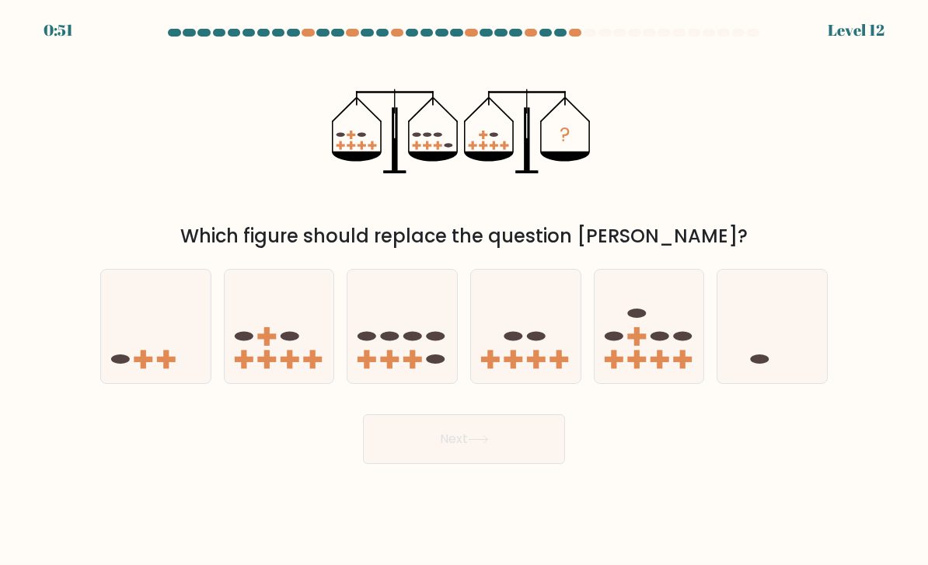
click at [404, 364] on icon at bounding box center [402, 326] width 110 height 91
click at [464, 291] on input "c." at bounding box center [464, 287] width 1 height 8
radio input "true"
click at [407, 455] on button "Next" at bounding box center [464, 439] width 202 height 50
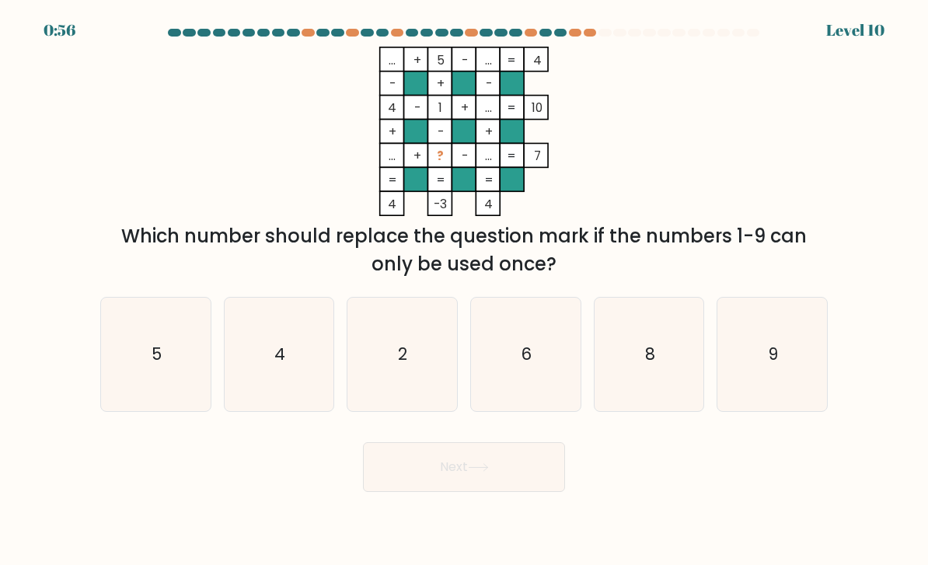
click at [759, 375] on icon "9" at bounding box center [772, 355] width 110 height 110
click at [465, 291] on input "f. 9" at bounding box center [464, 287] width 1 height 8
radio input "true"
click at [517, 481] on button "Next" at bounding box center [464, 467] width 202 height 50
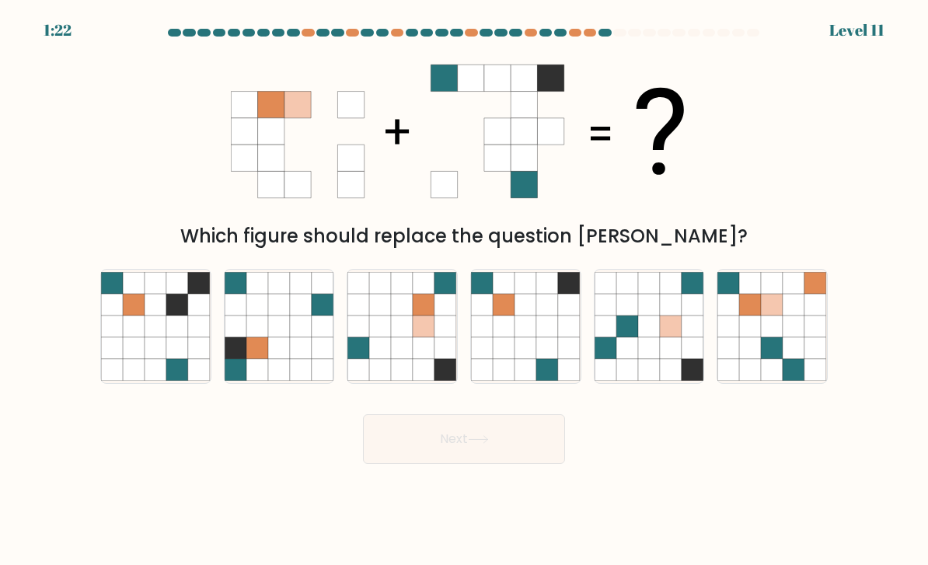
click at [427, 375] on icon at bounding box center [424, 370] width 22 height 22
click at [464, 291] on input "c." at bounding box center [464, 287] width 1 height 8
radio input "true"
click at [480, 464] on button "Next" at bounding box center [464, 439] width 202 height 50
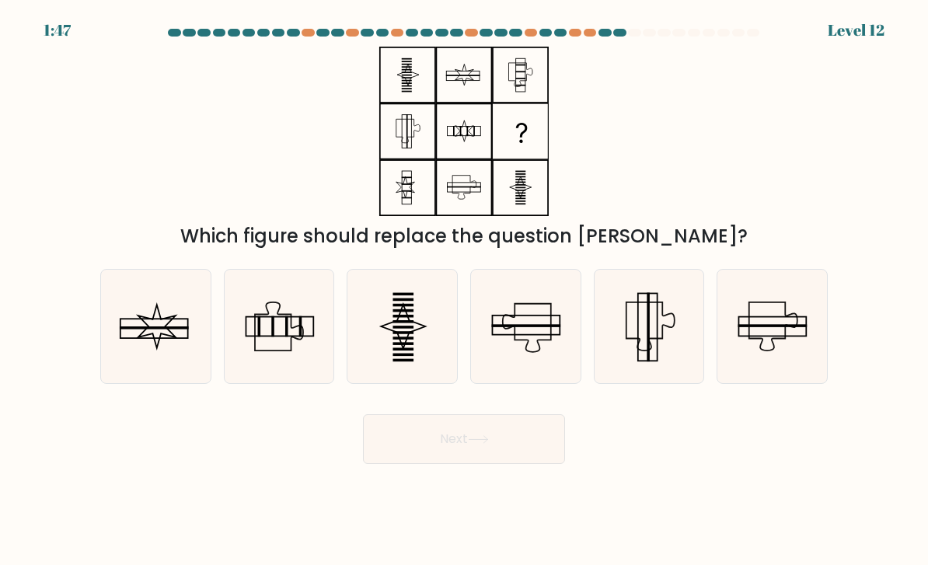
click at [186, 334] on rect at bounding box center [154, 328] width 68 height 19
click at [464, 291] on input "a." at bounding box center [464, 287] width 1 height 8
radio input "true"
click at [508, 460] on button "Next" at bounding box center [464, 439] width 202 height 50
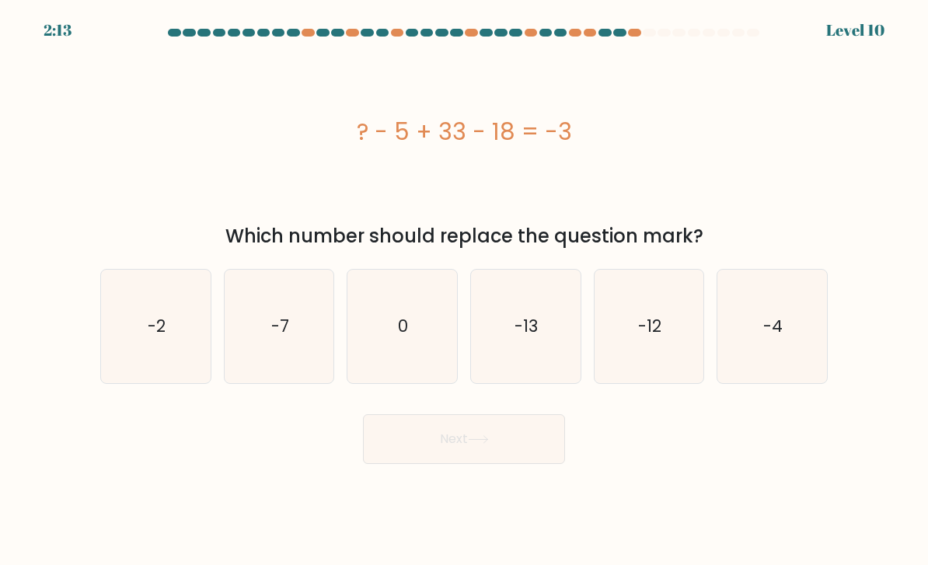
click at [552, 343] on icon "-13" at bounding box center [526, 327] width 110 height 110
click at [465, 291] on input "d. -13" at bounding box center [464, 287] width 1 height 8
radio input "true"
click at [489, 444] on icon at bounding box center [478, 439] width 21 height 9
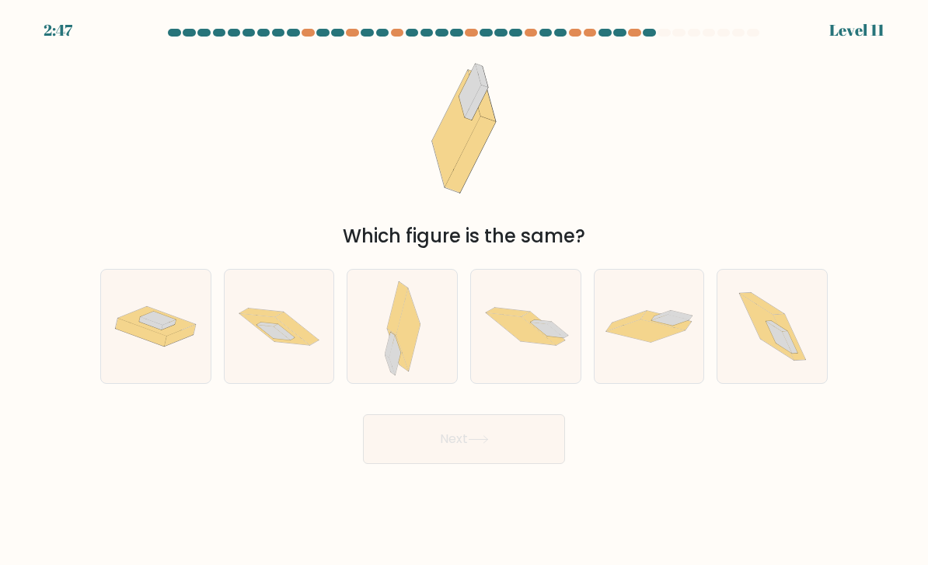
click at [755, 315] on icon at bounding box center [761, 304] width 44 height 22
click at [465, 291] on input "f." at bounding box center [464, 287] width 1 height 8
radio input "true"
click at [509, 462] on button "Next" at bounding box center [464, 439] width 202 height 50
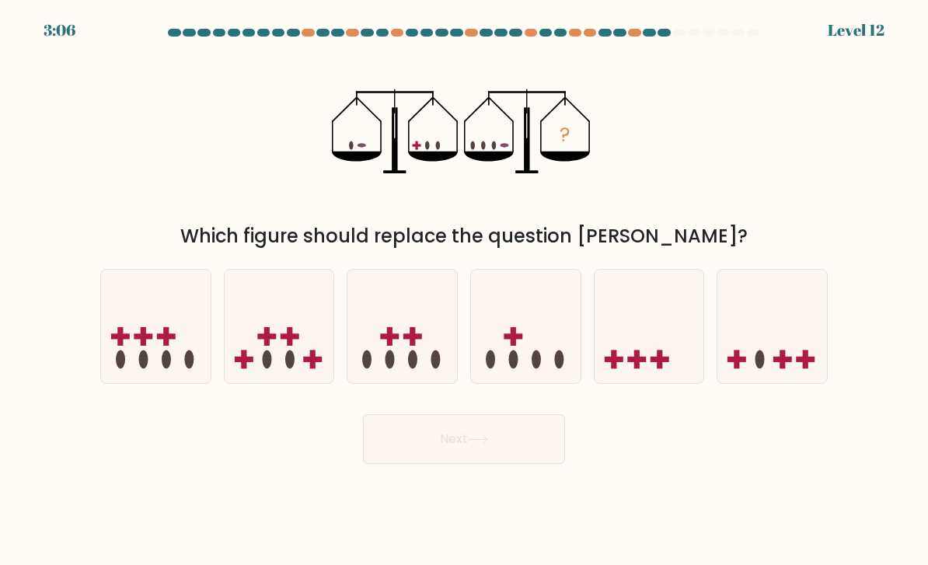
click at [500, 313] on icon at bounding box center [526, 326] width 110 height 91
click at [465, 291] on input "d." at bounding box center [464, 287] width 1 height 8
radio input "true"
click at [453, 464] on button "Next" at bounding box center [464, 439] width 202 height 50
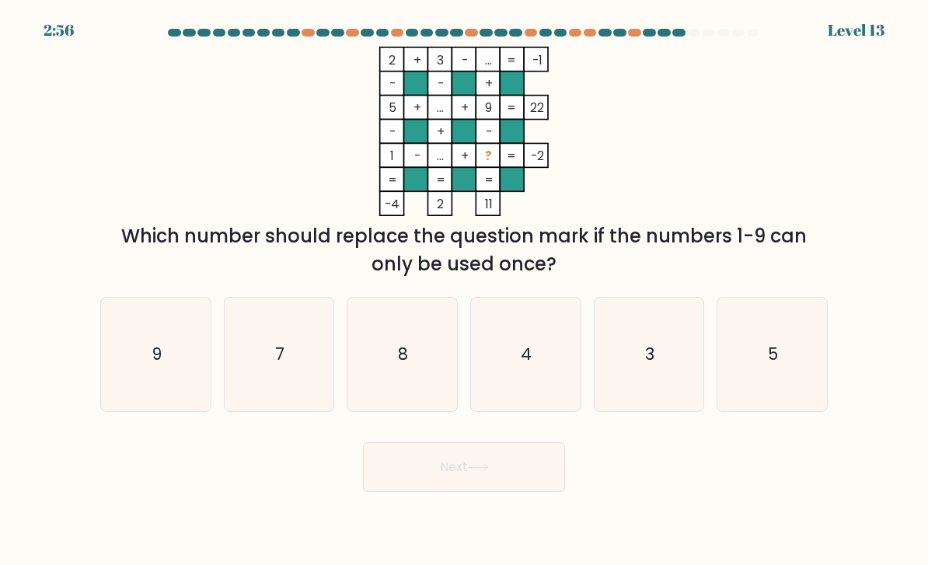
click at [311, 395] on icon "7" at bounding box center [280, 355] width 110 height 110
click at [464, 291] on input "b. 7" at bounding box center [464, 287] width 1 height 8
radio input "true"
click at [518, 490] on button "Next" at bounding box center [464, 467] width 202 height 50
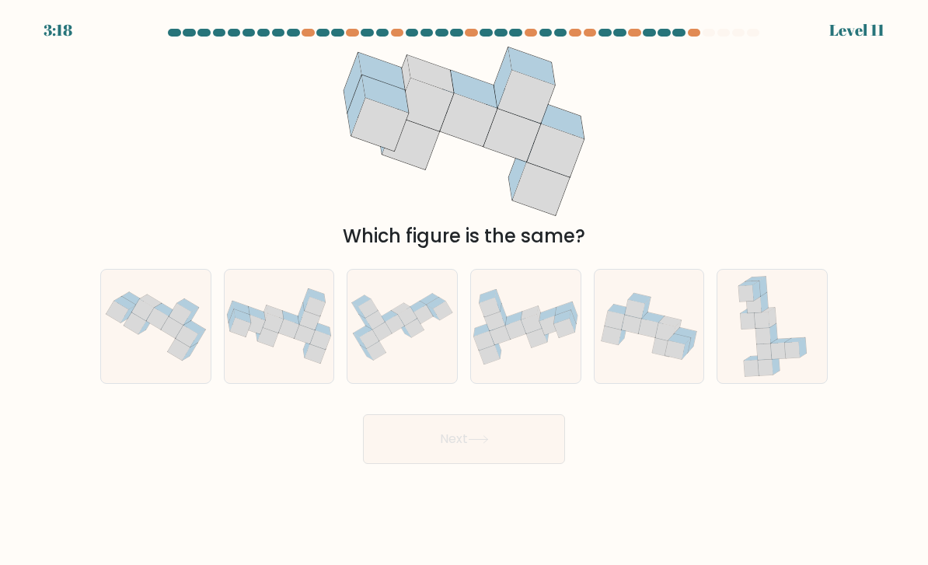
click at [160, 317] on icon at bounding box center [165, 310] width 22 height 13
click at [464, 291] on input "a." at bounding box center [464, 287] width 1 height 8
radio input "true"
click at [427, 448] on button "Next" at bounding box center [464, 439] width 202 height 50
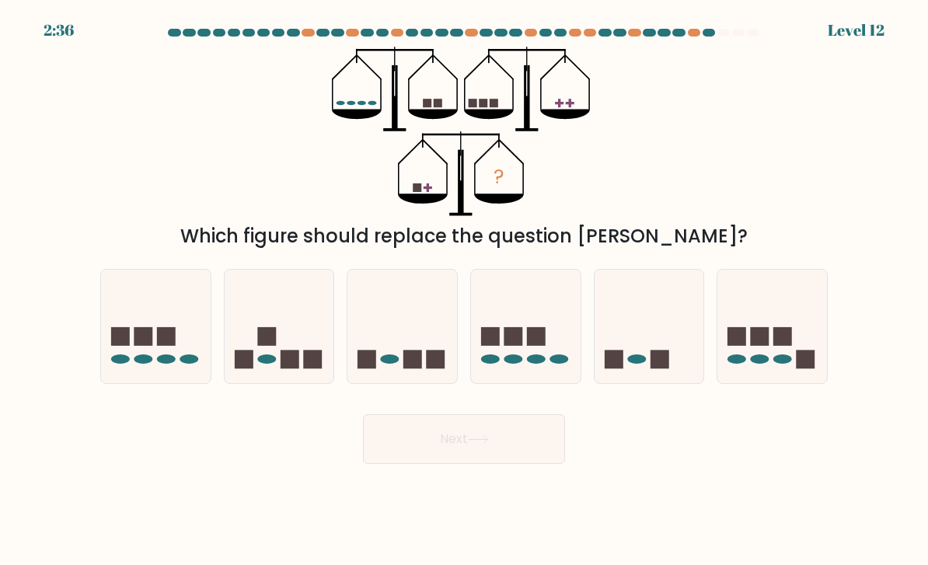
click at [416, 353] on icon at bounding box center [402, 326] width 110 height 91
click at [464, 291] on input "c." at bounding box center [464, 287] width 1 height 8
radio input "true"
click at [408, 455] on button "Next" at bounding box center [464, 439] width 202 height 50
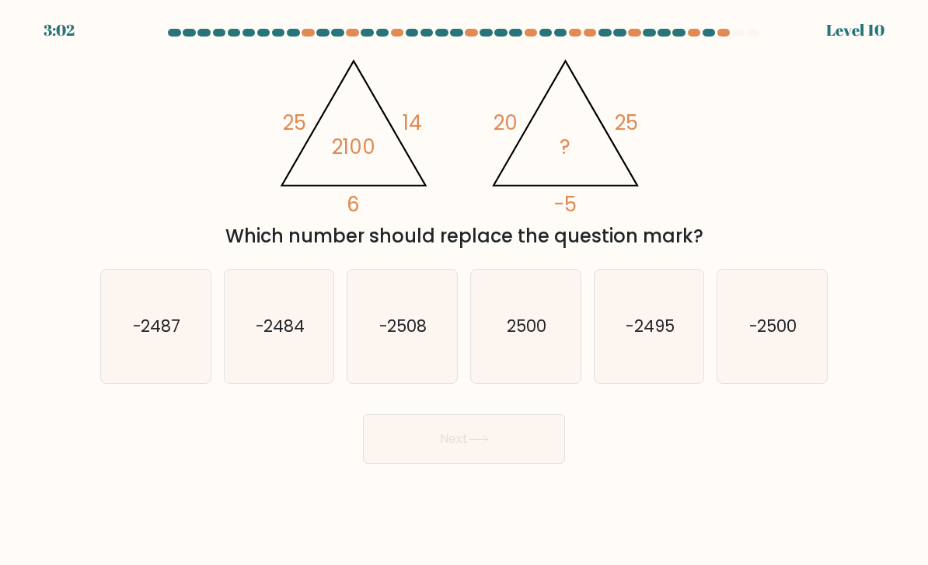
click at [322, 371] on icon "-2484" at bounding box center [280, 327] width 110 height 110
click at [464, 291] on input "b. -2484" at bounding box center [464, 287] width 1 height 8
radio input "true"
click at [413, 464] on button "Next" at bounding box center [464, 439] width 202 height 50
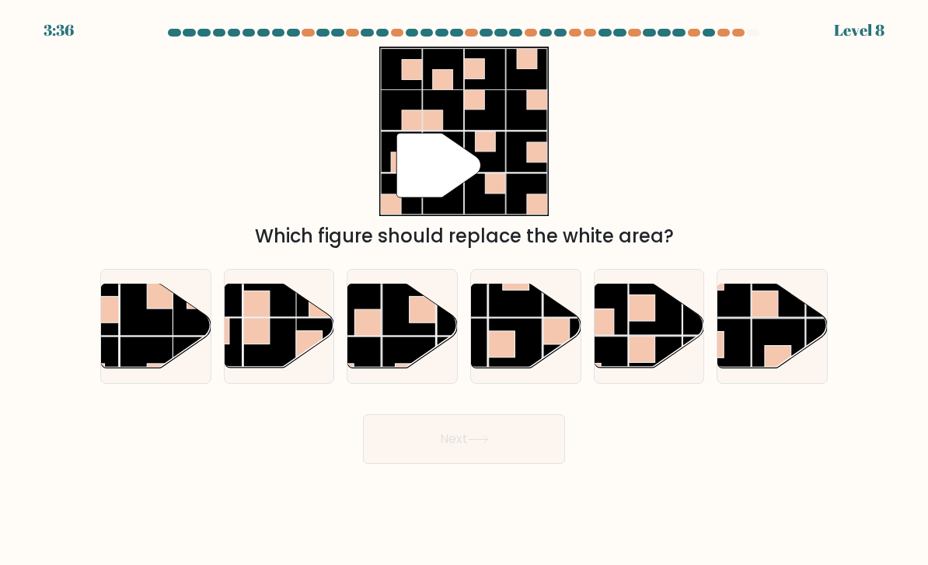
click at [664, 361] on rect at bounding box center [656, 363] width 54 height 54
click at [465, 291] on input "e." at bounding box center [464, 287] width 1 height 8
radio input "true"
click at [506, 454] on button "Next" at bounding box center [464, 439] width 202 height 50
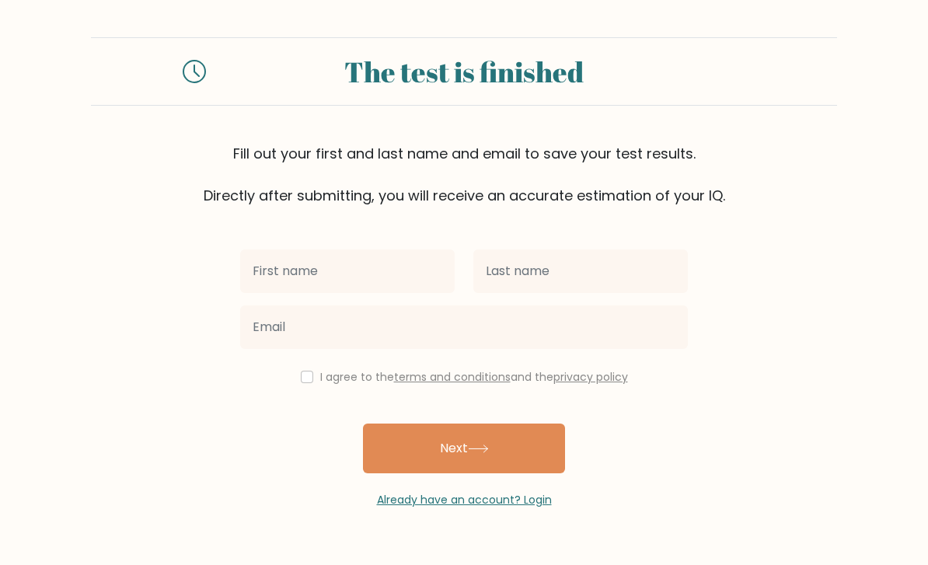
click at [420, 267] on input "text" at bounding box center [347, 271] width 214 height 44
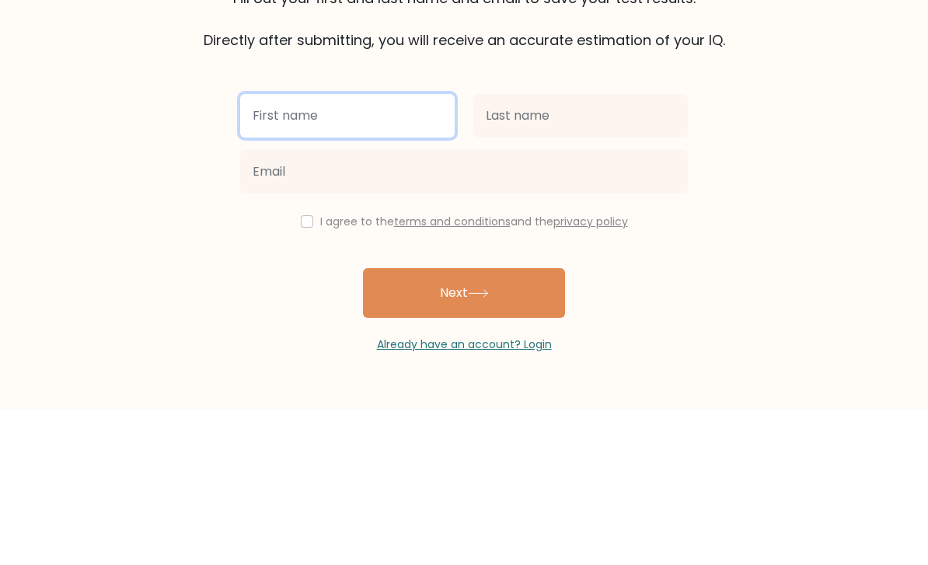
type input "Dr. Yashika"
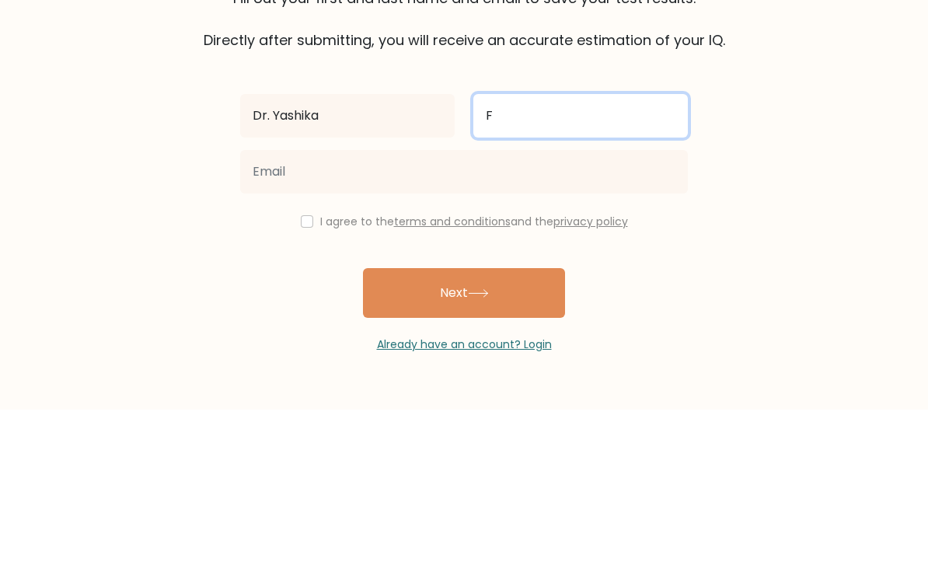
type input "F"
click at [464, 423] on button "Next" at bounding box center [464, 448] width 202 height 50
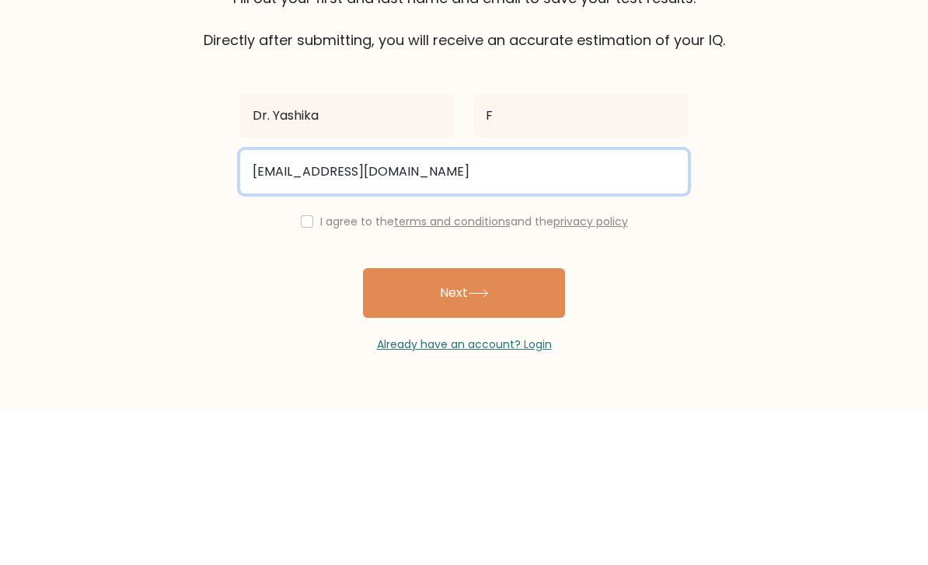
type input "soffia1024@gmail.com"
click at [464, 423] on button "Next" at bounding box center [464, 448] width 202 height 50
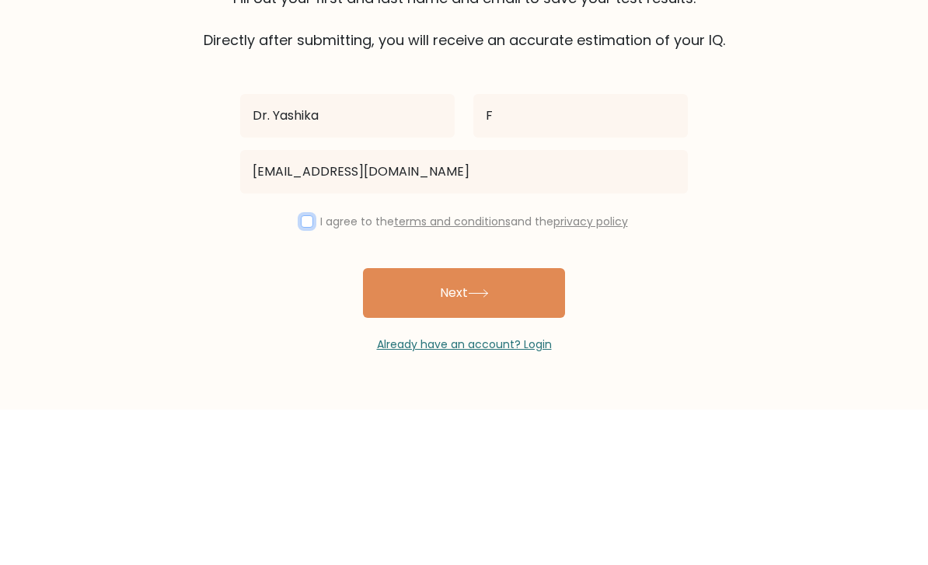
scroll to position [50, 0]
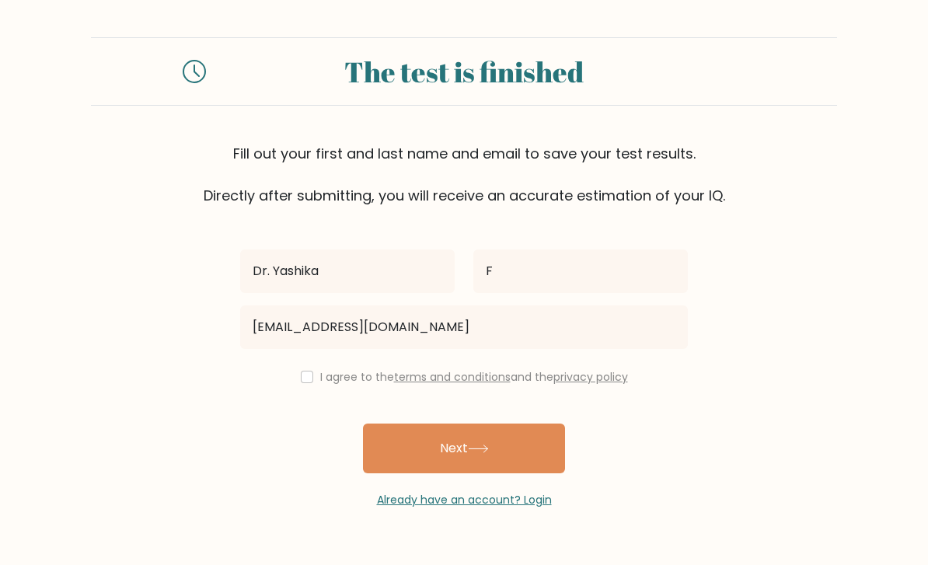
click at [484, 369] on link "terms and conditions" at bounding box center [452, 377] width 117 height 16
click at [307, 371] on input "checkbox" at bounding box center [307, 377] width 12 height 12
checkbox input "true"
click at [455, 423] on button "Next" at bounding box center [464, 448] width 202 height 50
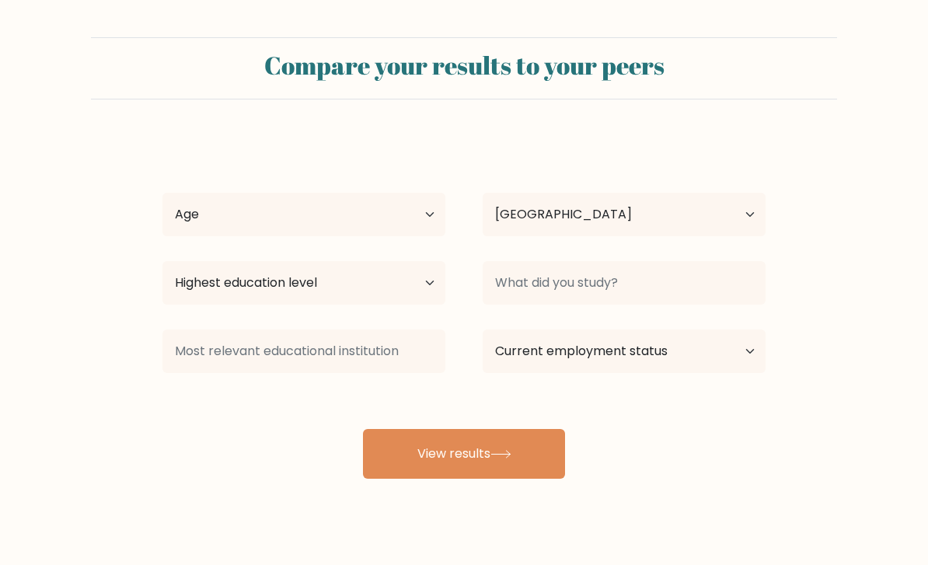
select select "IN"
click at [434, 214] on select "Age Under 18 years old 18-24 years old 25-34 years old 35-44 years old 45-54 ye…" at bounding box center [303, 215] width 283 height 44
select select "18_24"
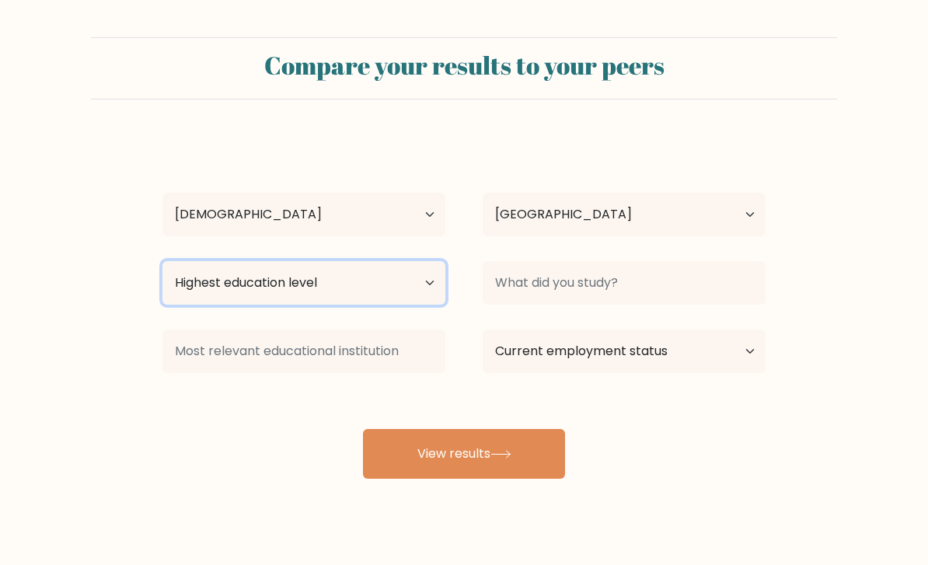
click at [440, 291] on select "Highest education level No schooling Primary Lower Secondary Upper Secondary Oc…" at bounding box center [303, 283] width 283 height 44
select select "bachelors_degree"
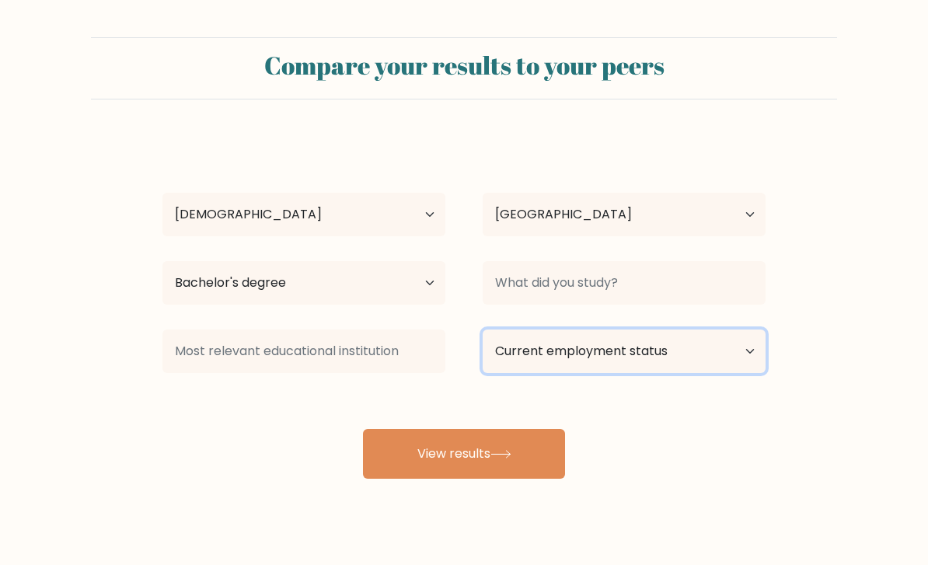
click at [531, 343] on select "Current employment status Employed Student Retired Other / prefer not to answer" at bounding box center [624, 351] width 283 height 44
select select "student"
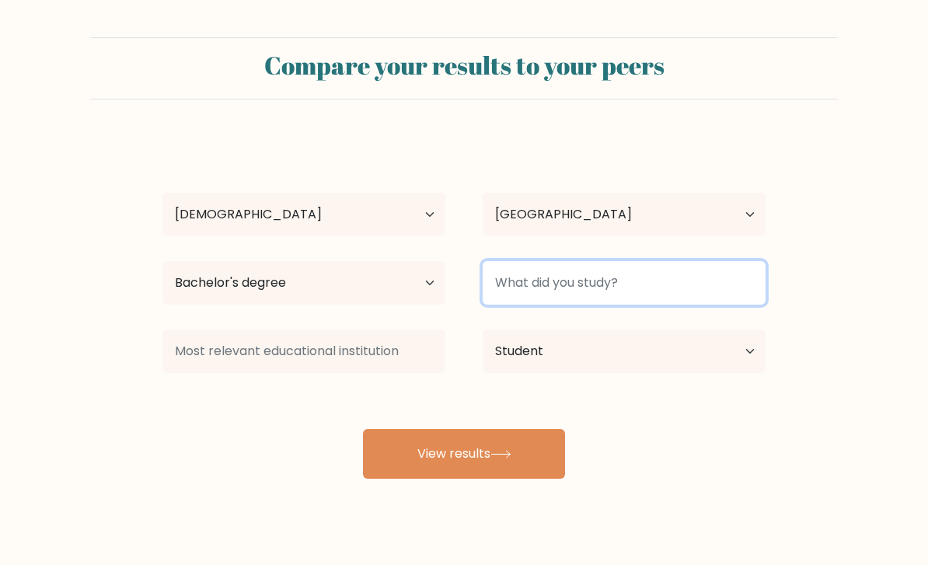
click at [621, 287] on input at bounding box center [624, 283] width 283 height 44
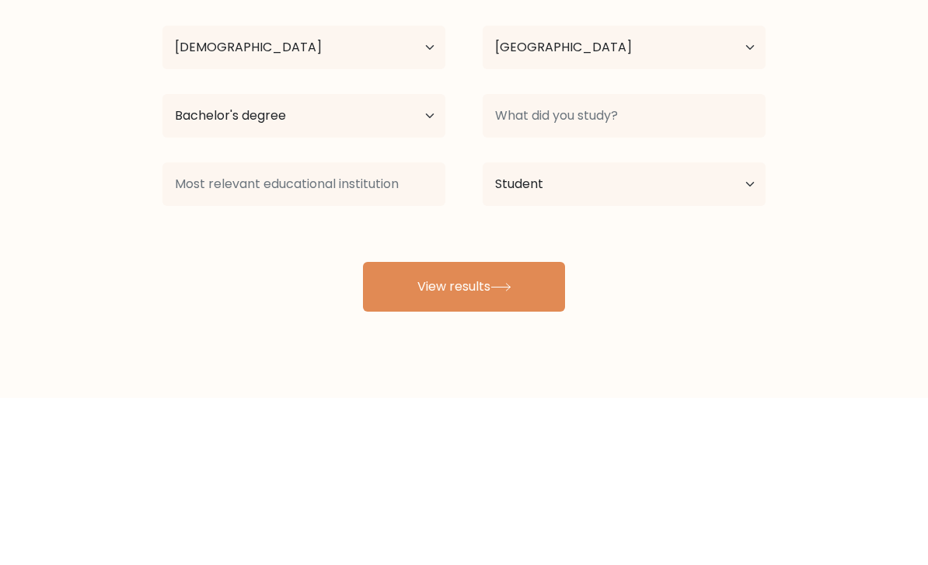
click at [905, 173] on form "Compare your results to your peers Dr. Yashika F Age Under 18 years old 18-24 y…" at bounding box center [464, 257] width 928 height 441
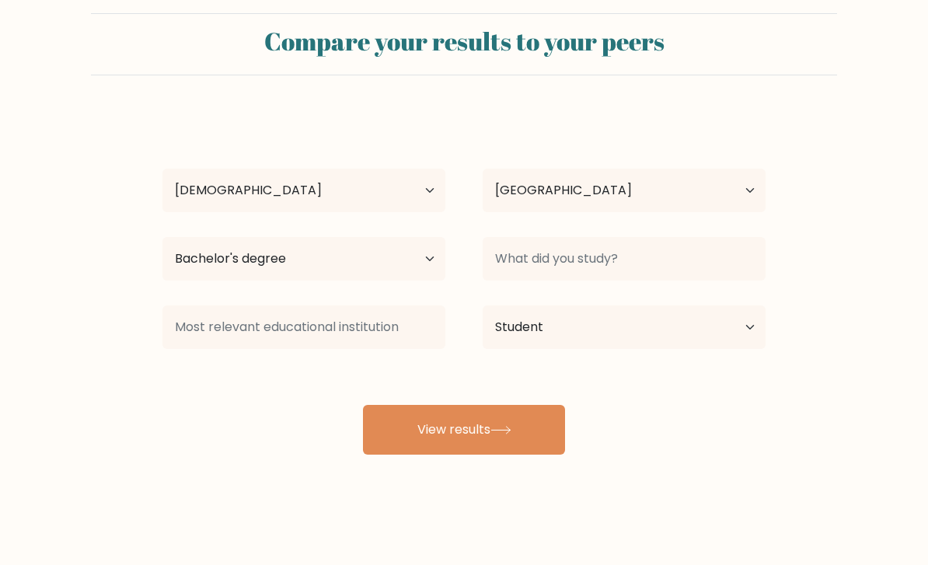
click at [546, 405] on button "View results" at bounding box center [464, 430] width 202 height 50
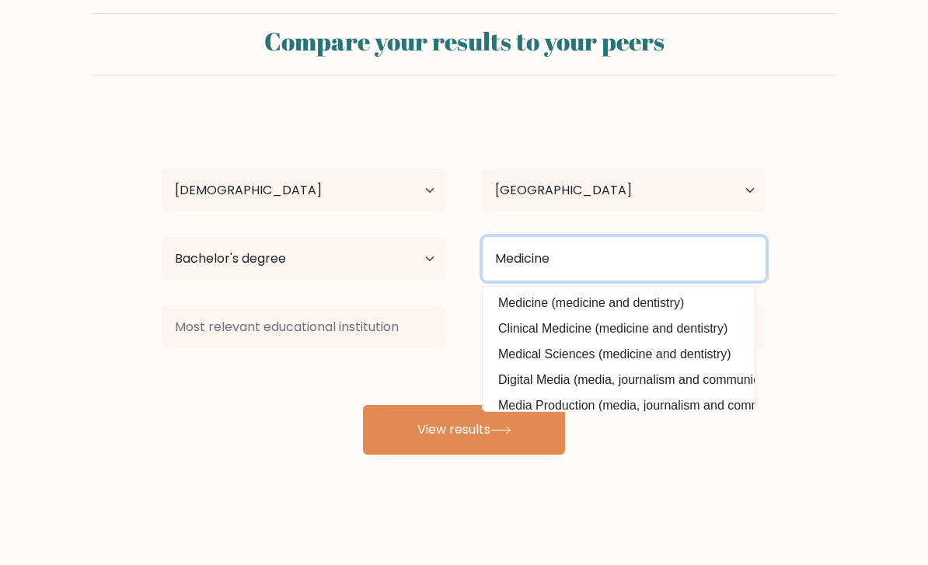
type input "Medicine"
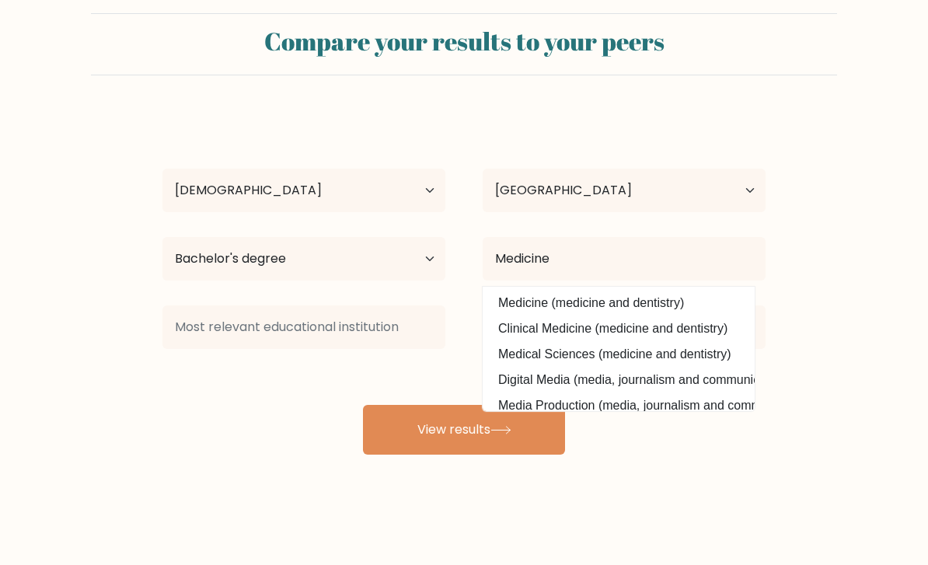
click at [481, 413] on button "View results" at bounding box center [464, 430] width 202 height 50
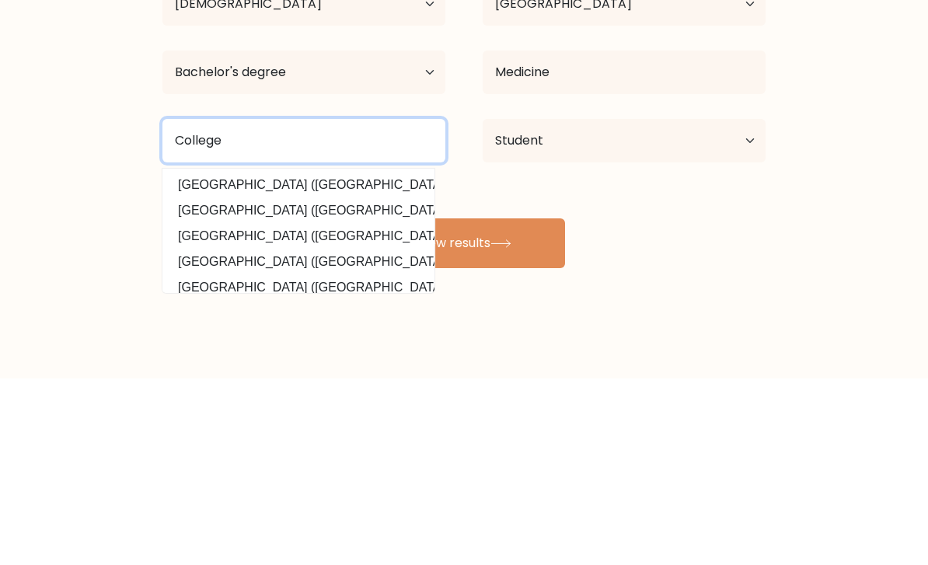
type input "College"
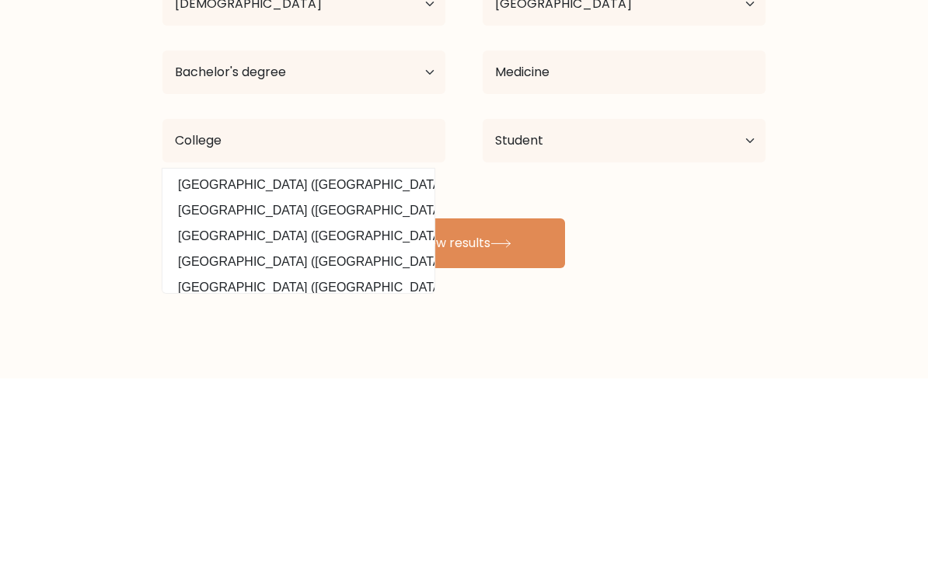
click at [519, 405] on button "View results" at bounding box center [464, 430] width 202 height 50
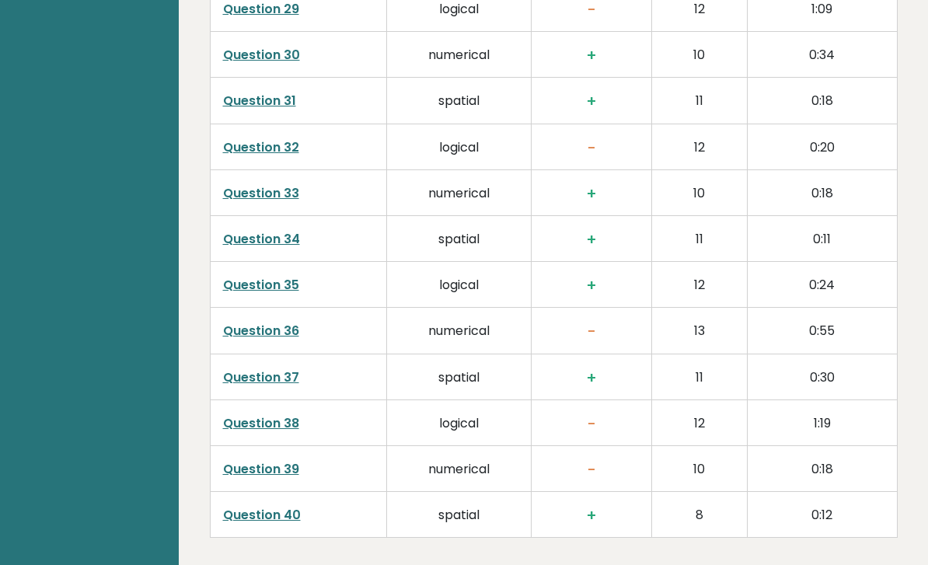
scroll to position [3458, 0]
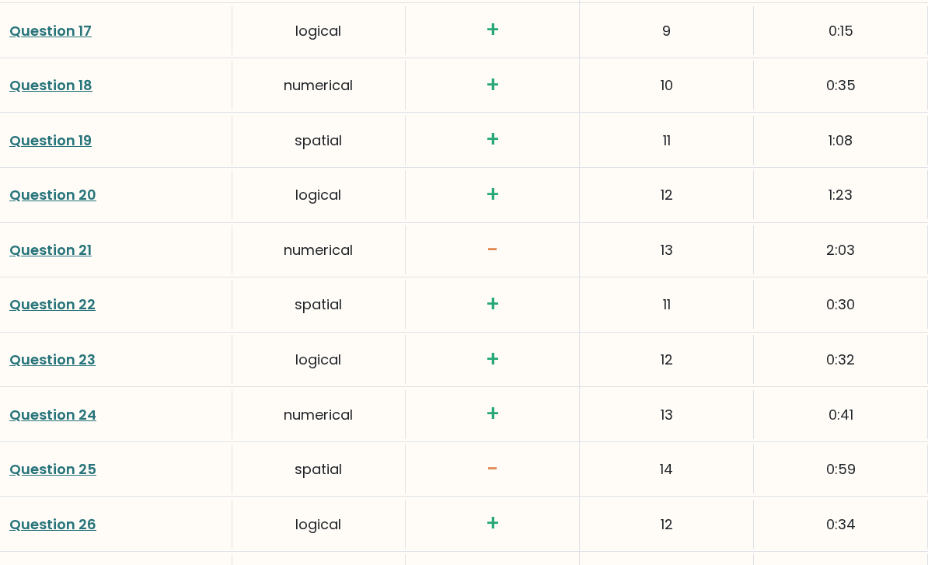
scroll to position [3121, 0]
